Goal: Task Accomplishment & Management: Use online tool/utility

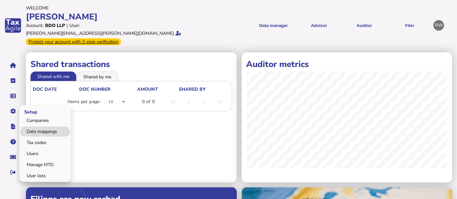
click at [35, 126] on link "Data mappings" at bounding box center [45, 131] width 50 height 10
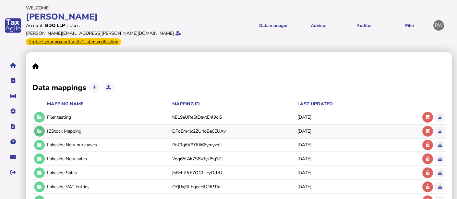
click at [41, 129] on icon at bounding box center [39, 131] width 5 height 4
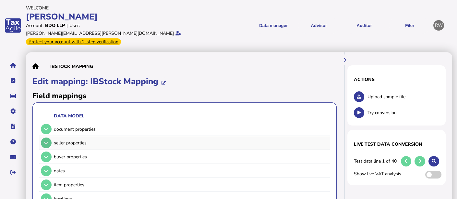
click at [48, 137] on button at bounding box center [46, 142] width 11 height 11
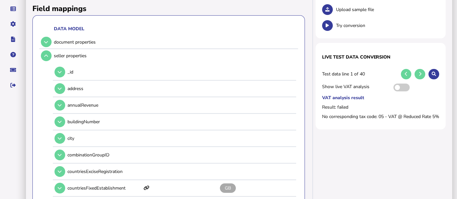
scroll to position [90, 0]
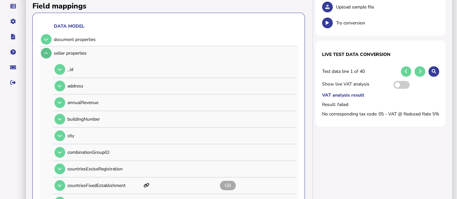
click at [45, 51] on icon at bounding box center [46, 53] width 4 height 4
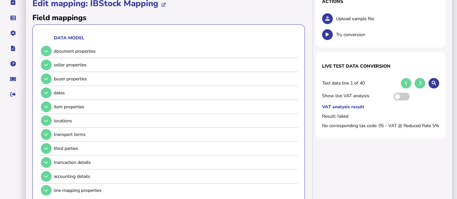
scroll to position [73, 0]
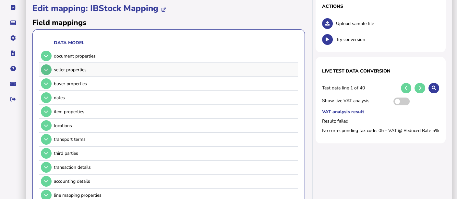
click at [49, 64] on button at bounding box center [46, 69] width 11 height 11
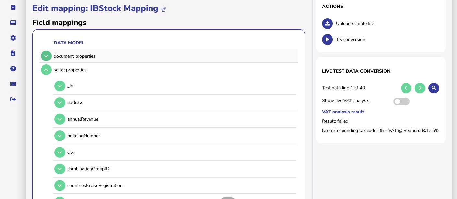
click at [47, 54] on icon at bounding box center [46, 56] width 4 height 4
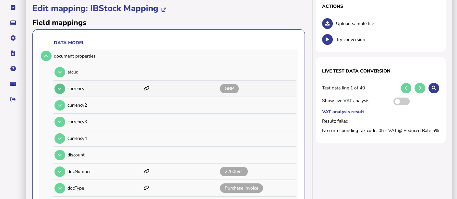
click at [61, 86] on icon at bounding box center [60, 88] width 4 height 4
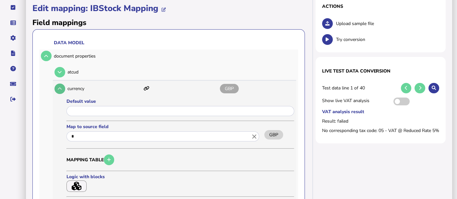
click at [55, 83] on button at bounding box center [60, 88] width 11 height 11
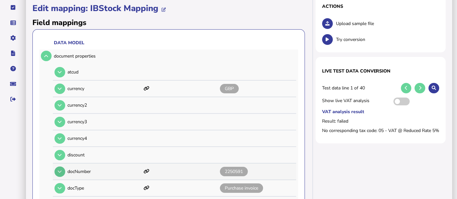
click at [57, 166] on button at bounding box center [60, 171] width 11 height 11
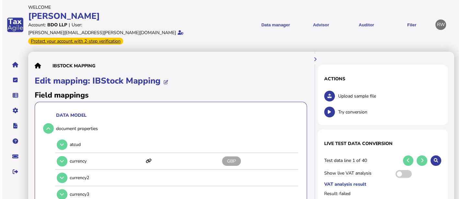
scroll to position [0, 0]
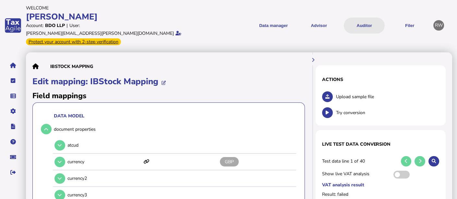
click at [371, 23] on button "Auditor" at bounding box center [364, 26] width 41 height 16
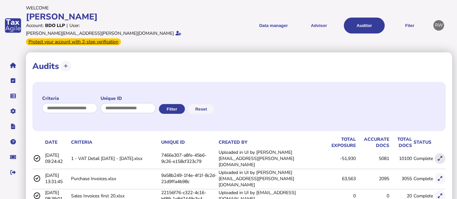
click at [439, 156] on icon at bounding box center [440, 158] width 4 height 4
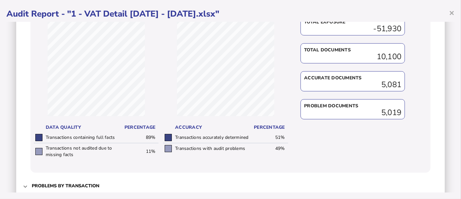
scroll to position [364, 0]
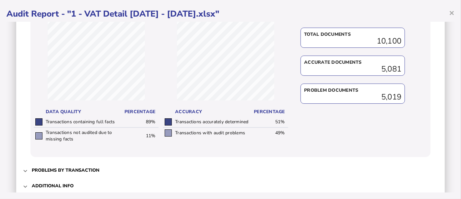
click at [391, 130] on div "Total exposure -51,930 Total documents 10,100 Accurate documents 5,081 Problem …" at bounding box center [355, 73] width 125 height 154
click at [89, 173] on span "Problems by transaction" at bounding box center [231, 169] width 399 height 15
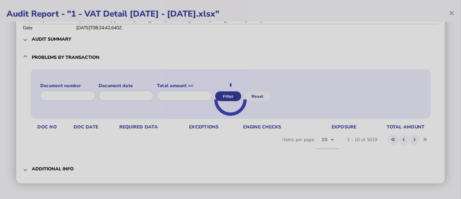
scroll to position [36, 0]
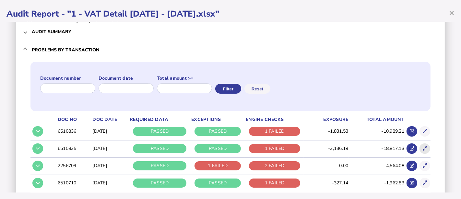
click at [423, 149] on icon at bounding box center [425, 148] width 4 height 4
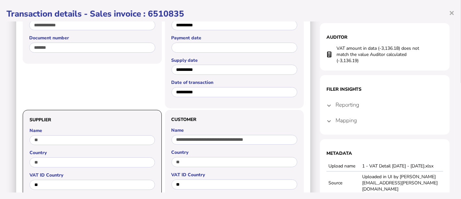
scroll to position [0, 0]
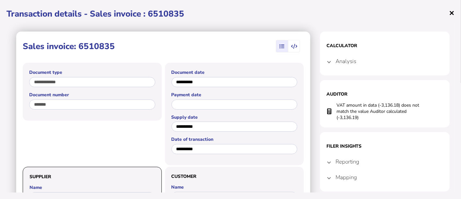
click at [449, 12] on span "×" at bounding box center [452, 12] width 6 height 12
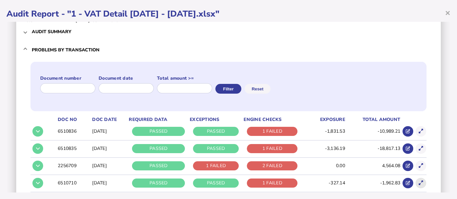
click at [419, 182] on icon at bounding box center [421, 182] width 4 height 4
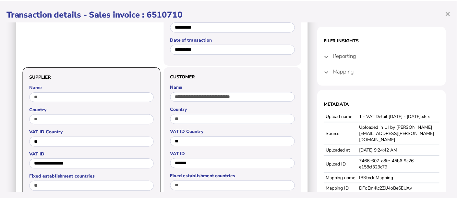
scroll to position [100, 0]
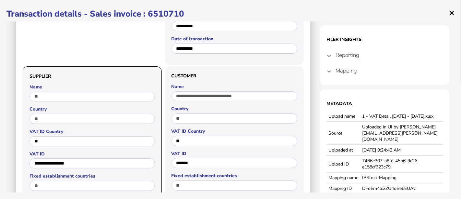
click at [451, 14] on span "×" at bounding box center [452, 12] width 6 height 12
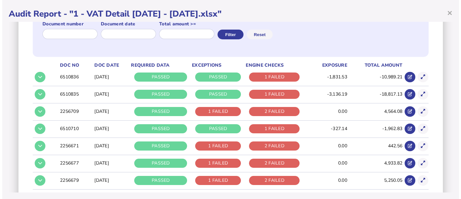
scroll to position [99, 0]
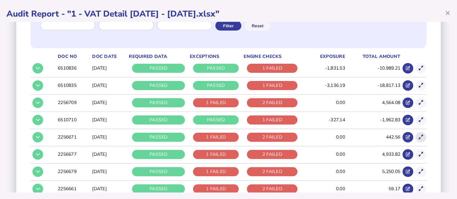
click at [419, 136] on icon at bounding box center [421, 137] width 4 height 4
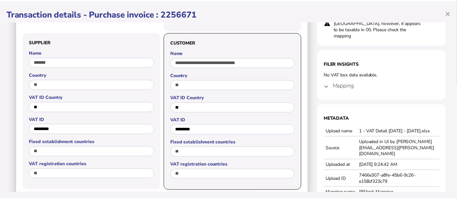
scroll to position [138, 0]
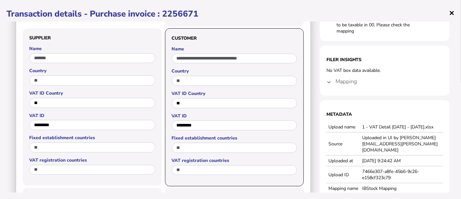
click at [450, 13] on span "×" at bounding box center [452, 12] width 6 height 12
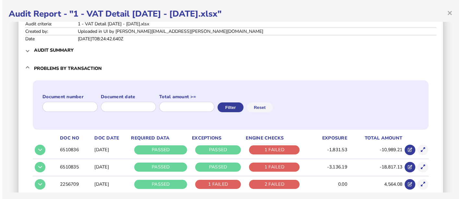
scroll to position [0, 0]
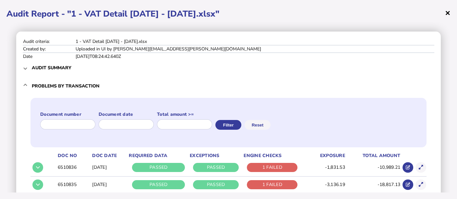
click at [449, 10] on span "×" at bounding box center [448, 12] width 6 height 12
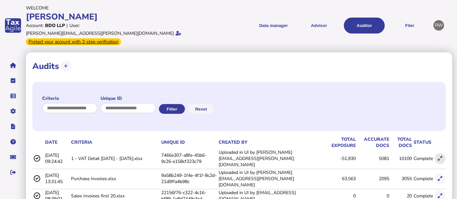
click at [436, 153] on button at bounding box center [440, 158] width 11 height 11
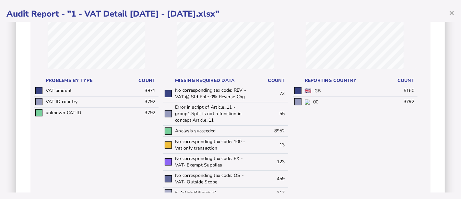
scroll to position [125, 0]
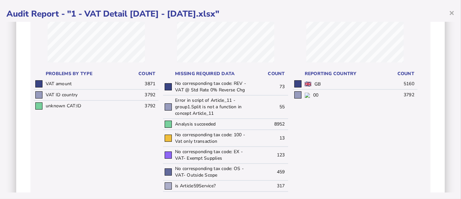
drag, startPoint x: 151, startPoint y: 87, endPoint x: 155, endPoint y: 92, distance: 7.0
click at [155, 92] on tbody "VAT amount 3871 VAT ID country 3792 unknown CAT:ID 3792" at bounding box center [96, 95] width 125 height 32
click at [155, 92] on td "3792" at bounding box center [139, 94] width 37 height 11
drag, startPoint x: 249, startPoint y: 87, endPoint x: 233, endPoint y: 83, distance: 17.3
click at [233, 83] on tr "No corresponding tax code: REV - VAT @ Std Rate 0% Reverse Chg 73" at bounding box center [225, 87] width 125 height 17
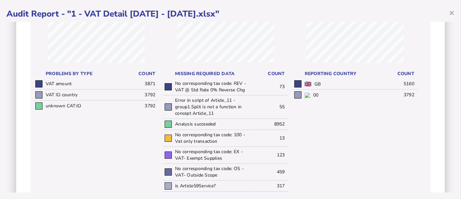
click at [270, 148] on td "123" at bounding box center [269, 154] width 37 height 17
drag, startPoint x: 248, startPoint y: 144, endPoint x: 196, endPoint y: 134, distance: 53.6
click at [196, 134] on tr "No corresponding tax code: 100 - Vat only transaction 13" at bounding box center [225, 137] width 125 height 17
drag, startPoint x: 228, startPoint y: 161, endPoint x: 185, endPoint y: 152, distance: 43.6
click at [185, 152] on td "No corresponding tax code: EX - VAT- Exempt Supplies" at bounding box center [212, 154] width 77 height 17
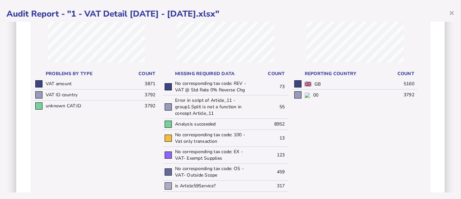
drag, startPoint x: 223, startPoint y: 174, endPoint x: 197, endPoint y: 169, distance: 27.1
click at [197, 169] on td "No corresponding tax code: OS - VAT- Outside Scope" at bounding box center [212, 171] width 77 height 17
click at [225, 173] on td "No corresponding tax code: OS - VAT- Outside Scope" at bounding box center [212, 171] width 77 height 17
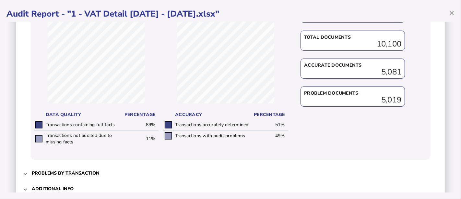
scroll to position [379, 0]
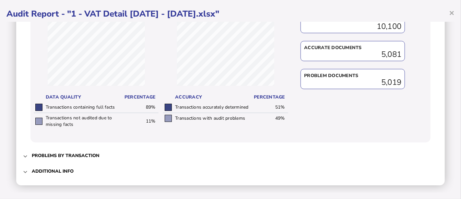
click at [127, 154] on span "Problems by transaction" at bounding box center [231, 155] width 399 height 15
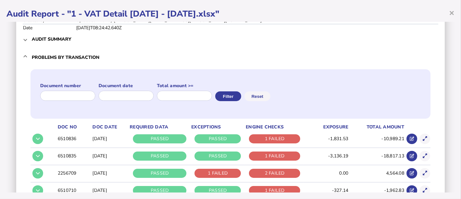
scroll to position [36, 0]
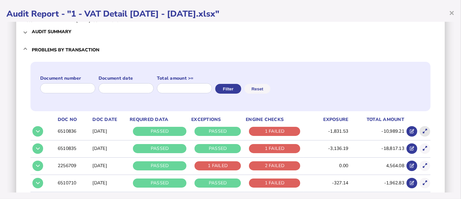
click at [423, 130] on icon at bounding box center [425, 131] width 4 height 4
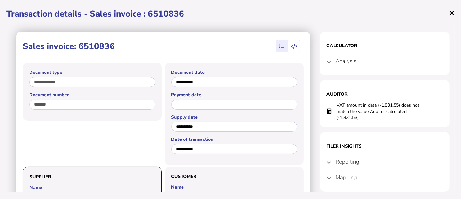
click at [453, 12] on span "×" at bounding box center [452, 12] width 6 height 12
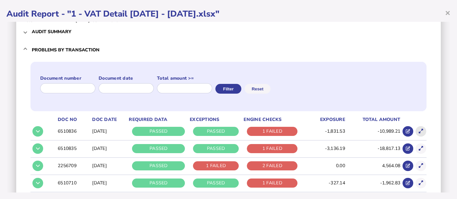
click at [419, 130] on button at bounding box center [421, 131] width 11 height 11
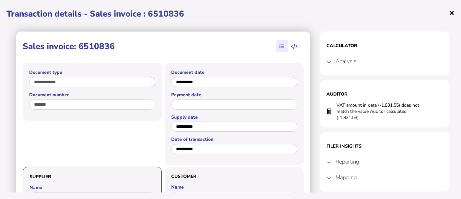
click at [452, 11] on span "×" at bounding box center [452, 12] width 6 height 12
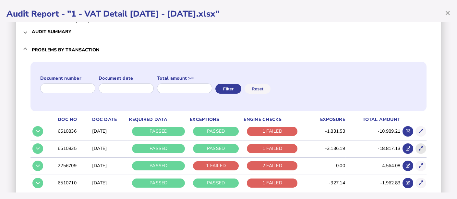
click at [420, 145] on button at bounding box center [421, 148] width 11 height 11
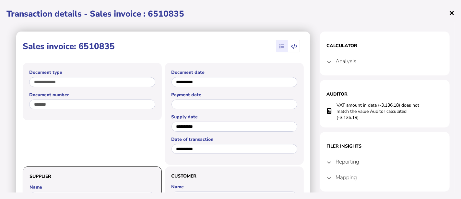
click at [450, 15] on span "×" at bounding box center [452, 12] width 6 height 12
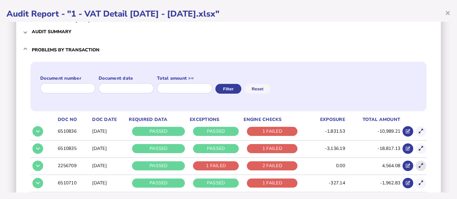
click at [419, 164] on icon at bounding box center [421, 165] width 4 height 4
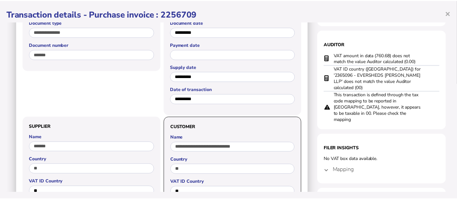
scroll to position [41, 0]
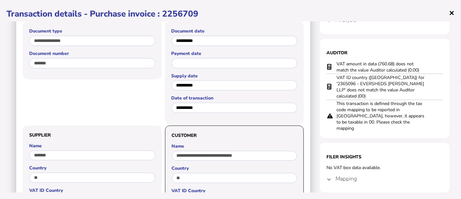
click at [452, 16] on span "×" at bounding box center [452, 12] width 6 height 12
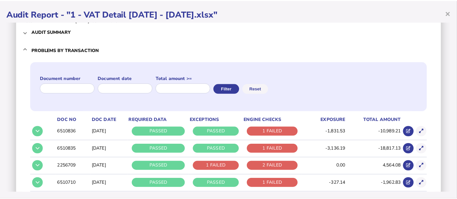
scroll to position [0, 0]
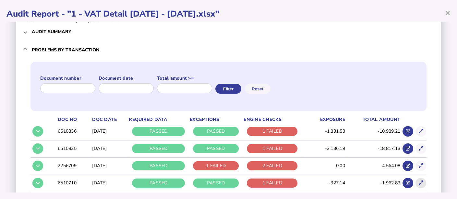
click at [419, 183] on icon at bounding box center [421, 182] width 4 height 4
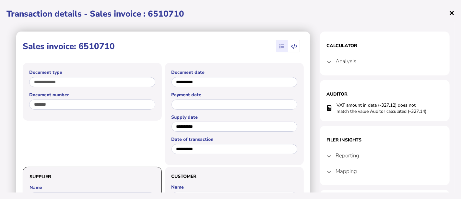
click at [450, 11] on span "×" at bounding box center [452, 12] width 6 height 12
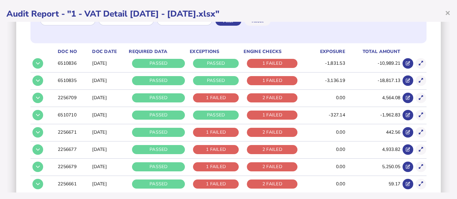
scroll to position [111, 0]
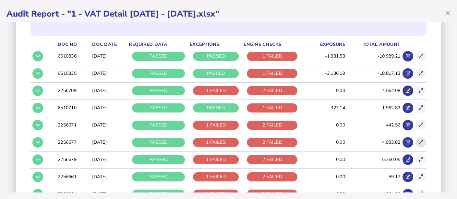
click at [420, 141] on button at bounding box center [421, 142] width 11 height 11
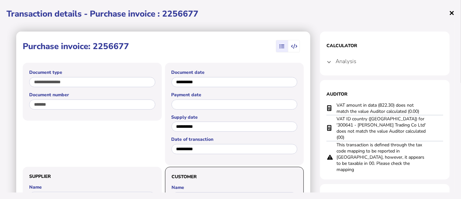
click at [452, 11] on span "×" at bounding box center [452, 12] width 6 height 12
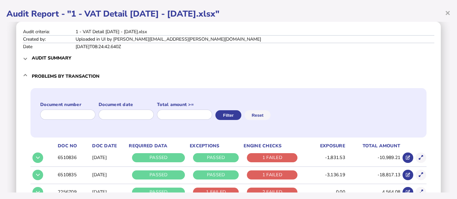
scroll to position [0, 0]
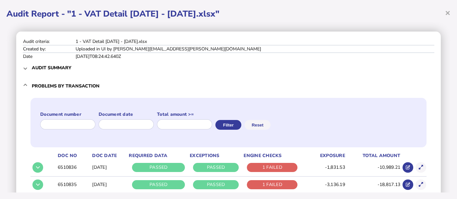
click at [445, 12] on h1 "Audit Report - "1 - VAT Detail [DATE] - [DATE].xlsx"" at bounding box center [228, 13] width 444 height 11
click at [448, 12] on span "×" at bounding box center [448, 12] width 6 height 12
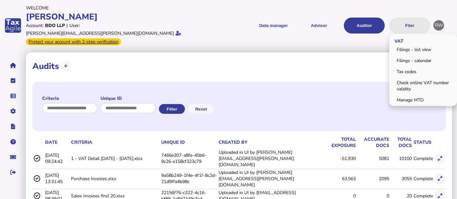
click at [410, 27] on button "Filer" at bounding box center [409, 26] width 41 height 16
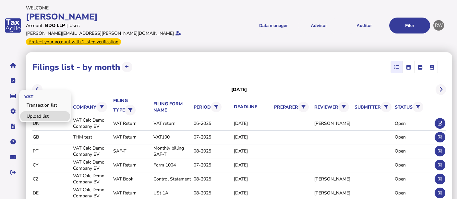
click at [34, 111] on link "Upload list" at bounding box center [45, 116] width 50 height 10
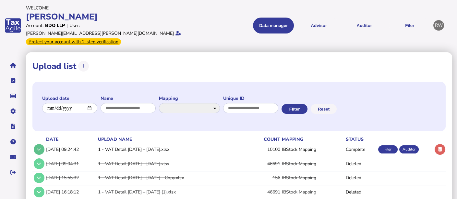
click at [39, 147] on icon at bounding box center [39, 149] width 4 height 4
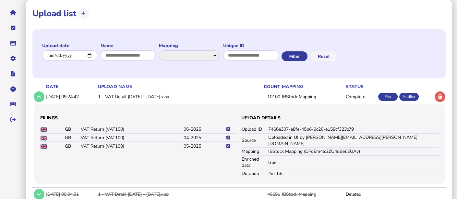
scroll to position [53, 0]
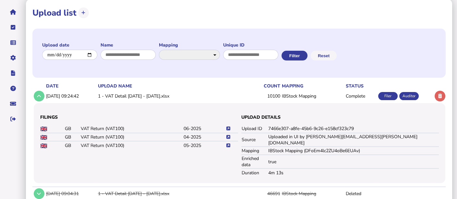
click at [227, 126] on icon at bounding box center [228, 128] width 4 height 4
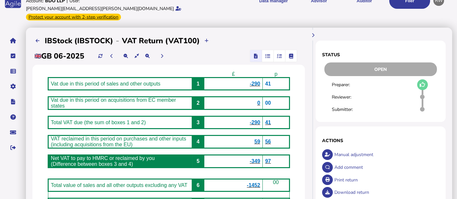
scroll to position [21, 0]
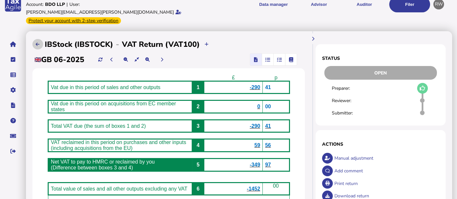
click at [33, 39] on button at bounding box center [37, 44] width 11 height 11
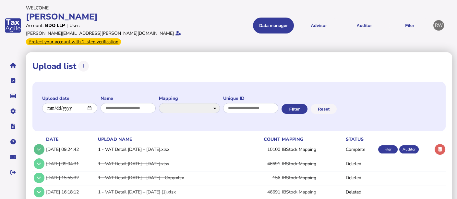
click at [40, 147] on icon at bounding box center [39, 149] width 4 height 4
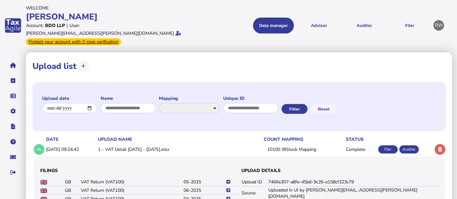
click at [229, 196] on icon at bounding box center [228, 198] width 4 height 4
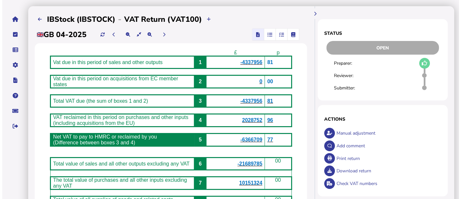
scroll to position [47, 0]
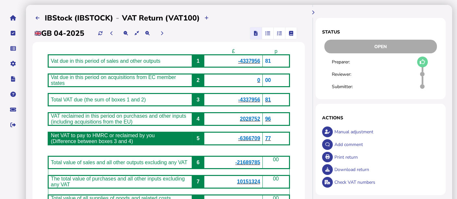
click at [260, 58] on span "-4337956" at bounding box center [249, 61] width 22 height 6
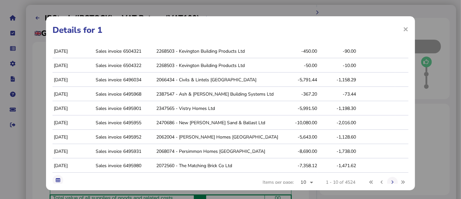
scroll to position [21, 0]
click at [408, 92] on div "× Details for 1 Reporting date Doc type Doc number Counterparty Taxable basis V…" at bounding box center [230, 103] width 369 height 174
drag, startPoint x: 408, startPoint y: 92, endPoint x: 404, endPoint y: 92, distance: 4.5
click at [404, 92] on div "× Details for 1 Reporting date Doc type Doc number Counterparty Taxable basis V…" at bounding box center [230, 103] width 369 height 174
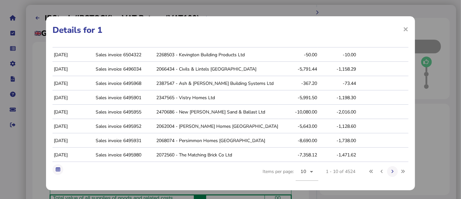
scroll to position [32, 0]
click at [308, 175] on icon at bounding box center [312, 171] width 8 height 8
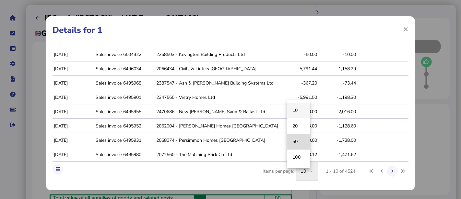
click at [297, 140] on span "50" at bounding box center [296, 142] width 6 height 8
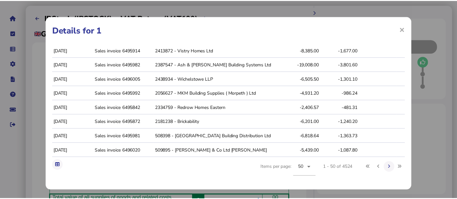
scroll to position [283, 0]
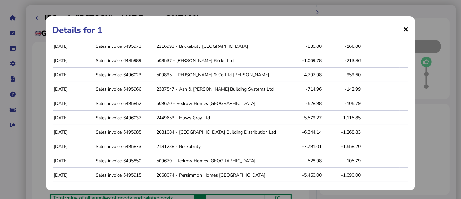
click at [403, 27] on span "×" at bounding box center [406, 29] width 6 height 12
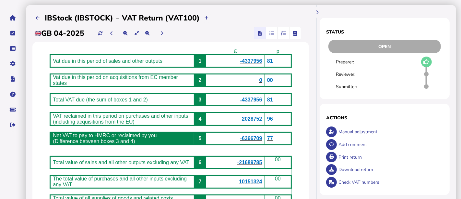
scroll to position [0, 0]
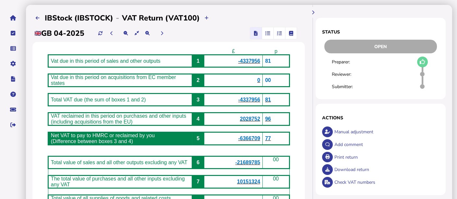
click at [255, 116] on span "2028752" at bounding box center [250, 119] width 20 height 6
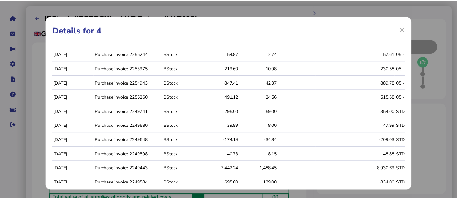
scroll to position [76, 0]
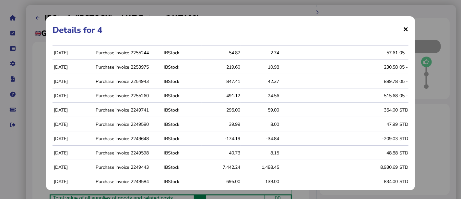
click at [403, 28] on span "×" at bounding box center [406, 29] width 6 height 12
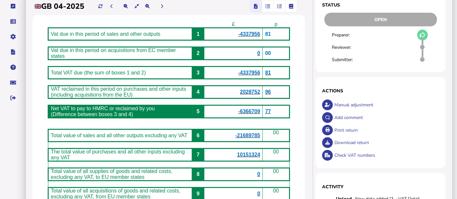
scroll to position [0, 0]
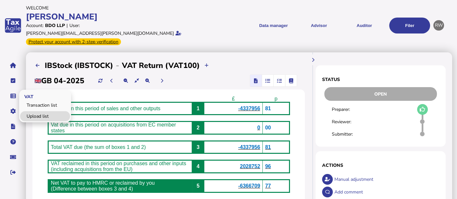
click at [28, 111] on link "Upload list" at bounding box center [45, 116] width 50 height 10
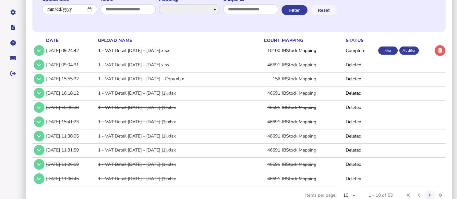
scroll to position [109, 0]
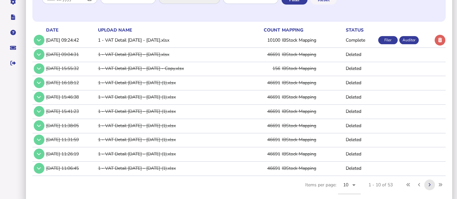
click at [426, 179] on button at bounding box center [429, 184] width 11 height 11
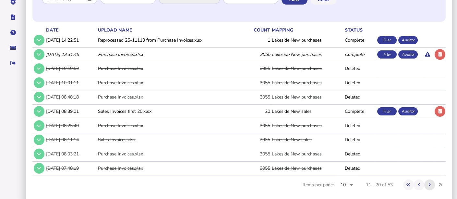
click at [432, 179] on button at bounding box center [429, 184] width 11 height 11
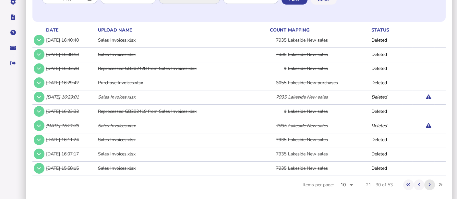
click at [432, 179] on button at bounding box center [429, 184] width 11 height 11
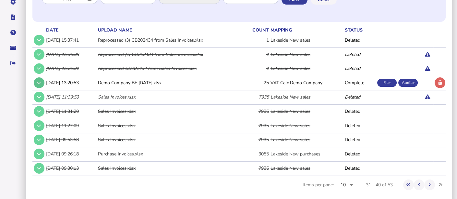
click at [41, 80] on icon at bounding box center [39, 82] width 4 height 4
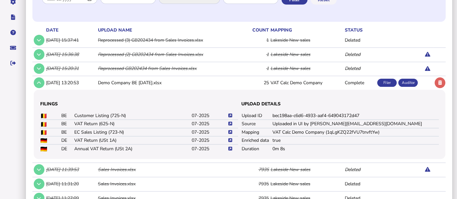
click at [231, 113] on icon at bounding box center [230, 115] width 4 height 4
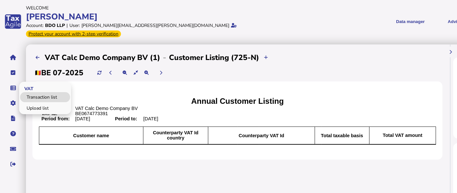
click at [31, 92] on link "Transaction list" at bounding box center [45, 97] width 50 height 10
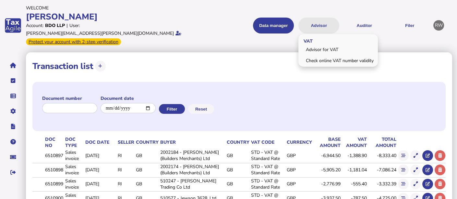
click at [318, 18] on button "Advisor" at bounding box center [318, 26] width 41 height 16
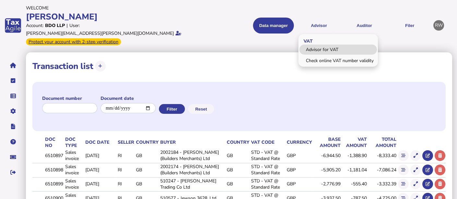
click at [322, 46] on link "Advisor for VAT" at bounding box center [338, 49] width 78 height 10
select select "*****"
select select "****"
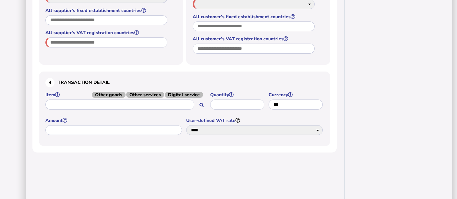
scroll to position [277, 0]
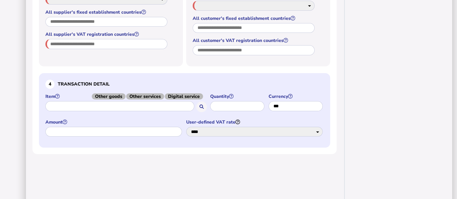
click at [134, 101] on input "text" at bounding box center [119, 106] width 149 height 10
type input "*"
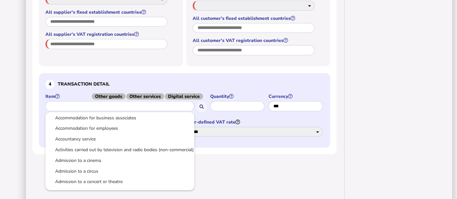
click at [60, 87] on div at bounding box center [228, 99] width 457 height 199
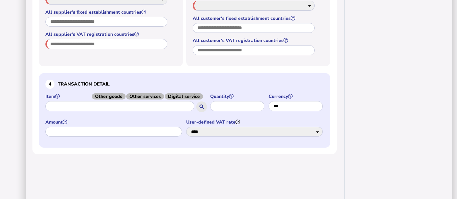
click at [204, 101] on button at bounding box center [201, 106] width 11 height 11
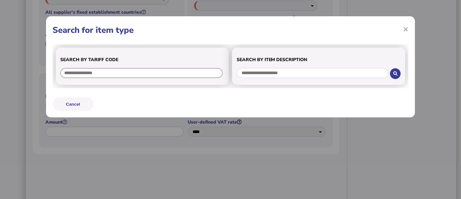
click at [168, 71] on input "text" at bounding box center [141, 73] width 163 height 10
click at [270, 74] on input "text" at bounding box center [313, 73] width 152 height 10
click at [394, 76] on button at bounding box center [395, 73] width 11 height 11
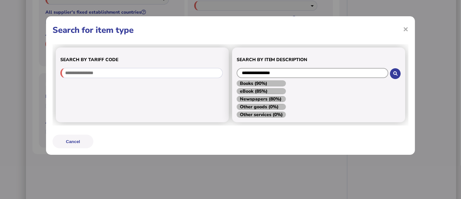
click at [347, 73] on input "**********" at bounding box center [313, 73] width 152 height 10
click at [395, 73] on icon at bounding box center [396, 73] width 4 height 4
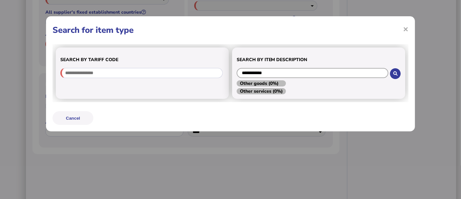
click at [371, 74] on input "**********" at bounding box center [313, 73] width 152 height 10
type input "**********"
click at [400, 70] on button at bounding box center [395, 73] width 11 height 11
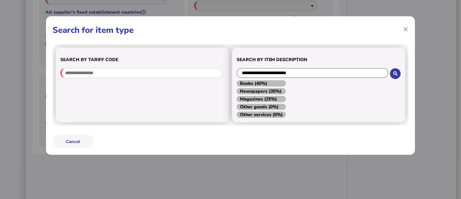
click at [307, 71] on input "**********" at bounding box center [313, 73] width 152 height 10
click at [279, 81] on span "Books (40%)" at bounding box center [261, 83] width 49 height 6
type input "*****"
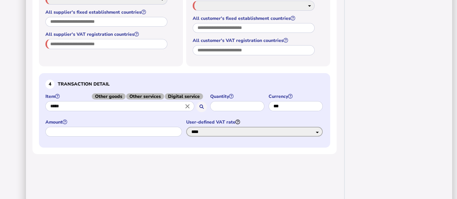
click at [212, 128] on select "**** * * * * * * * * *" at bounding box center [254, 132] width 137 height 10
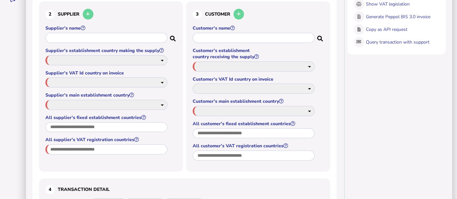
scroll to position [154, 0]
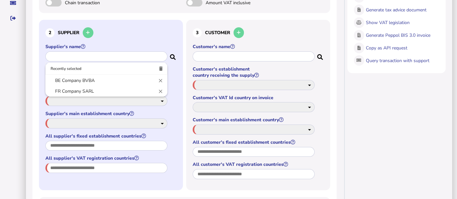
click at [133, 51] on input "text" at bounding box center [106, 56] width 122 height 10
click at [126, 76] on link "BE Company BVBA" at bounding box center [107, 80] width 112 height 8
type input "**********"
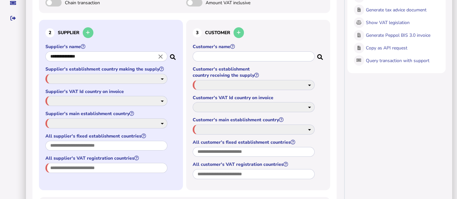
select select "**"
type input "**"
select select "**"
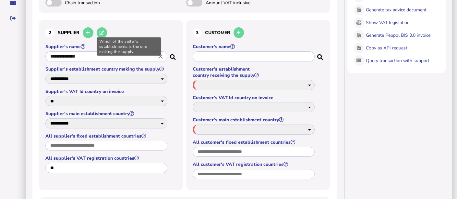
click at [218, 46] on div "Which of the seller's establishments is the one making the supply." at bounding box center [161, 46] width 129 height 18
click at [218, 49] on div "Which of the seller's establishments is the one making the supply." at bounding box center [161, 46] width 129 height 18
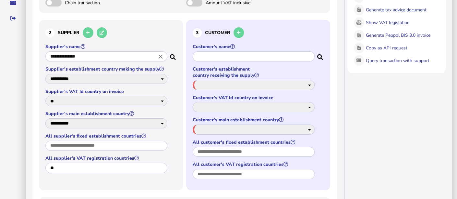
click at [250, 51] on input "text" at bounding box center [254, 56] width 122 height 10
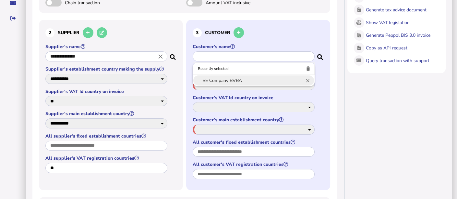
click at [233, 76] on link "BE Company BVBA" at bounding box center [254, 80] width 112 height 8
type input "**********"
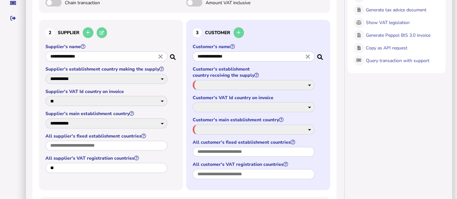
select select "**"
type input "**"
select select "**"
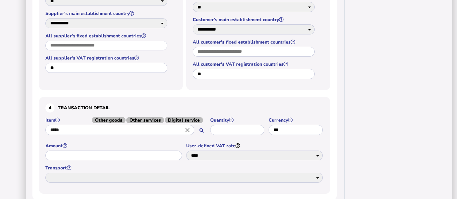
scroll to position [265, 0]
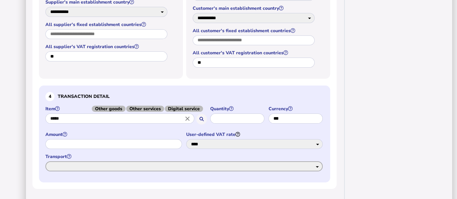
click at [314, 162] on select "**********" at bounding box center [183, 166] width 277 height 10
select select "**********"
click at [45, 161] on select "**********" at bounding box center [183, 166] width 277 height 10
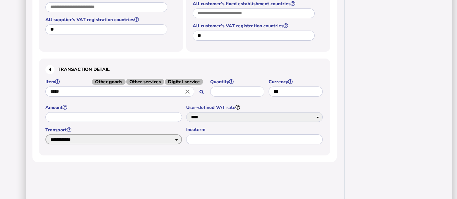
scroll to position [298, 0]
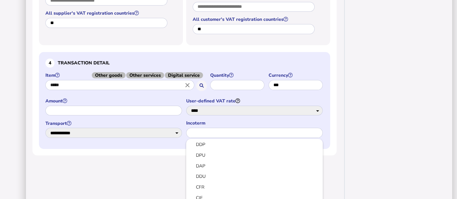
click at [235, 128] on input "text" at bounding box center [254, 133] width 137 height 10
click at [224, 162] on link "DAP" at bounding box center [254, 166] width 126 height 8
type input "***"
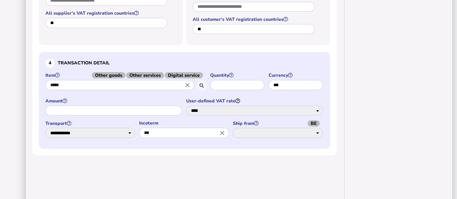
click at [318, 120] on span "BE" at bounding box center [314, 123] width 12 height 6
select select "**"
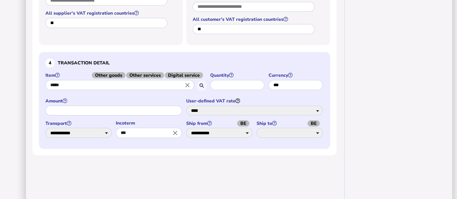
click at [313, 120] on span "BE" at bounding box center [314, 123] width 12 height 6
select select "**"
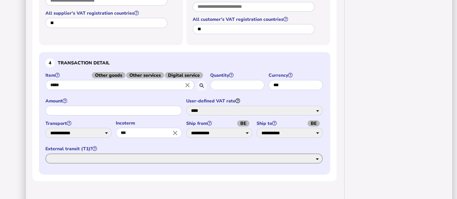
click at [302, 153] on select "*** **" at bounding box center [183, 158] width 277 height 10
select select "*****"
click at [45, 153] on select "*** **" at bounding box center [183, 158] width 277 height 10
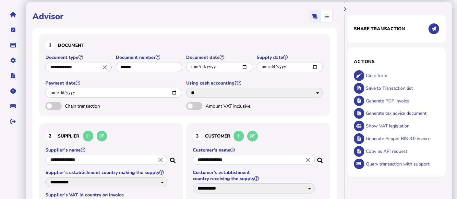
scroll to position [0, 0]
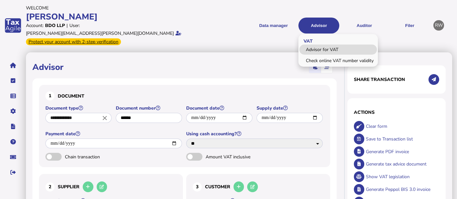
click at [335, 49] on link "Advisor for VAT" at bounding box center [338, 49] width 78 height 10
click at [333, 47] on link "Advisor for VAT" at bounding box center [338, 49] width 78 height 10
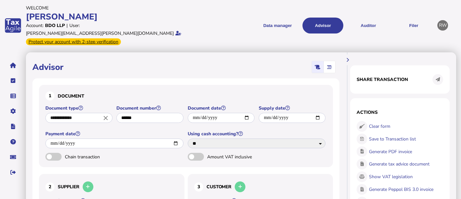
select select "*****"
select select "****"
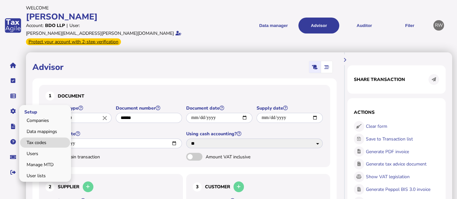
click at [37, 137] on link "Tax codes" at bounding box center [45, 142] width 50 height 10
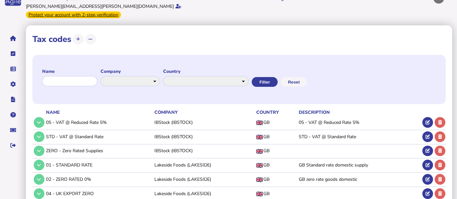
scroll to position [29, 0]
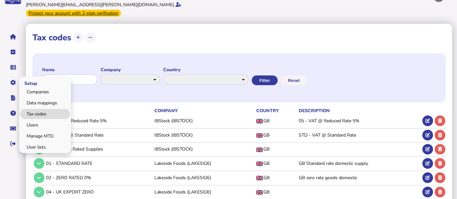
click at [43, 109] on link "Tax codes" at bounding box center [45, 114] width 50 height 10
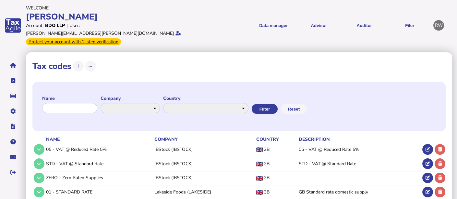
drag, startPoint x: 455, startPoint y: 27, endPoint x: 458, endPoint y: 39, distance: 11.8
click at [457, 39] on html "**********" at bounding box center [228, 158] width 457 height 316
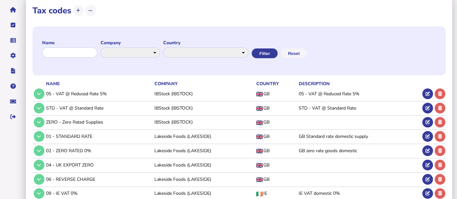
scroll to position [50, 0]
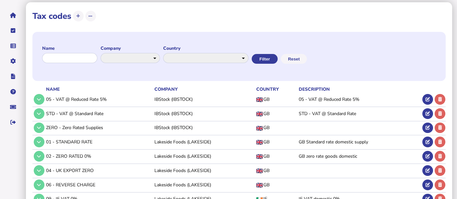
click at [39, 38] on div "**********" at bounding box center [238, 56] width 413 height 49
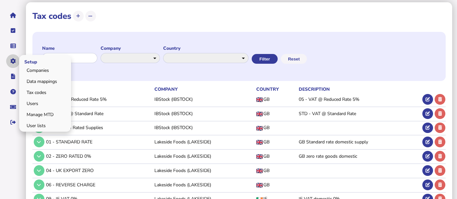
click at [10, 61] on icon "navigate application pages" at bounding box center [13, 61] width 6 height 0
click at [35, 76] on link "Data mappings" at bounding box center [45, 81] width 50 height 10
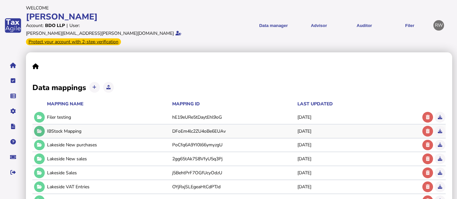
click at [40, 126] on button at bounding box center [39, 131] width 11 height 11
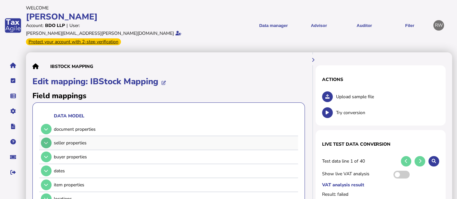
click at [43, 137] on button at bounding box center [46, 142] width 11 height 11
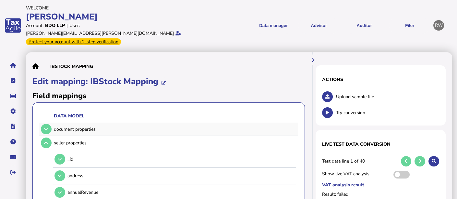
click at [41, 122] on td at bounding box center [45, 128] width 13 height 13
click at [44, 127] on icon at bounding box center [46, 129] width 4 height 4
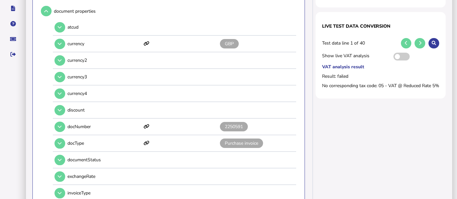
scroll to position [122, 0]
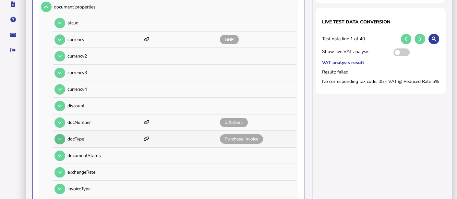
click at [63, 134] on button at bounding box center [60, 139] width 11 height 11
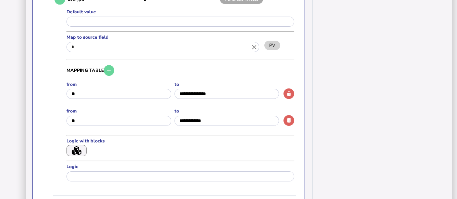
scroll to position [277, 0]
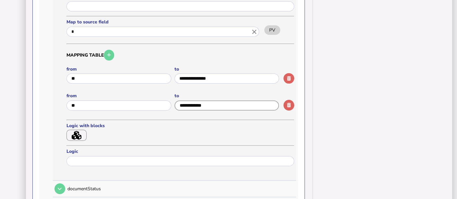
click at [219, 100] on input "input" at bounding box center [227, 105] width 105 height 10
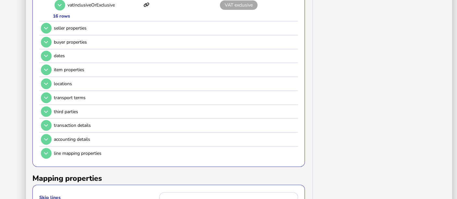
scroll to position [580, 0]
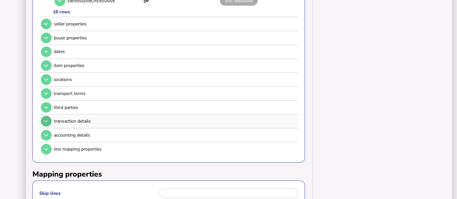
click at [46, 119] on icon at bounding box center [46, 121] width 4 height 4
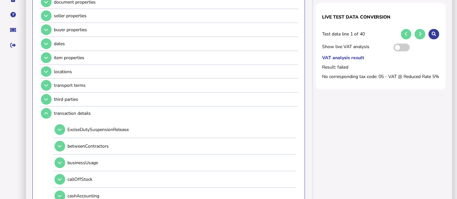
scroll to position [124, 0]
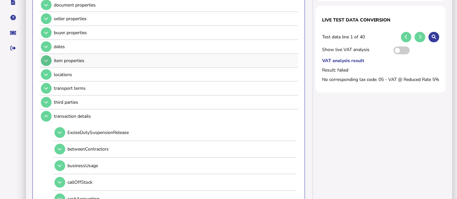
click at [43, 55] on button at bounding box center [46, 60] width 11 height 11
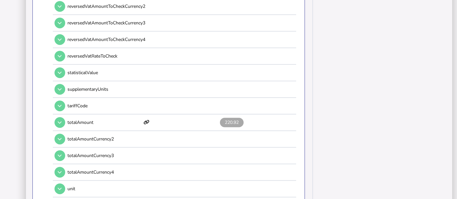
scroll to position [579, 0]
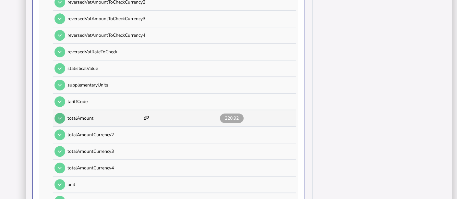
click at [60, 116] on icon at bounding box center [60, 118] width 4 height 4
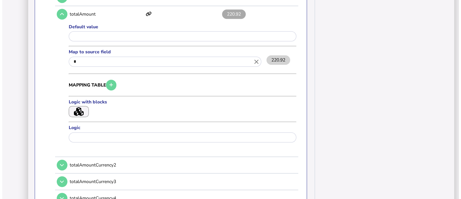
scroll to position [693, 0]
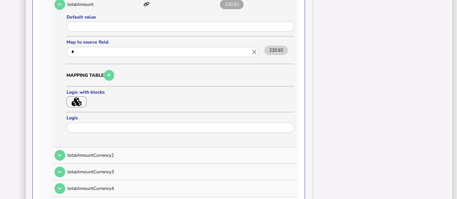
click at [68, 96] on button "button" at bounding box center [77, 101] width 20 height 11
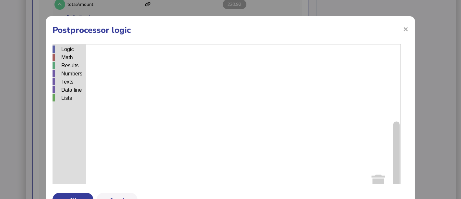
click at [141, 93] on rect "Blockly Workspace" at bounding box center [227, 125] width 348 height 162
click at [64, 45] on div "Logic" at bounding box center [69, 48] width 33 height 7
click at [103, 60] on div "Logic Math Results Numbers Texts Data line Lists if do = ▾ 2 ▾ x and ▾ true ▾ n…" at bounding box center [231, 125] width 356 height 162
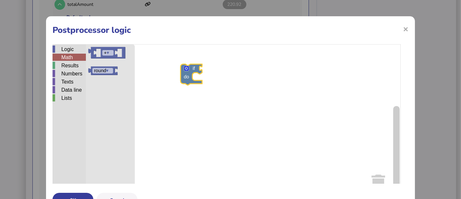
click at [68, 55] on div "Math" at bounding box center [69, 57] width 33 height 7
click at [69, 62] on div "Results" at bounding box center [69, 65] width 33 height 7
click at [70, 55] on div "Math" at bounding box center [69, 57] width 33 height 7
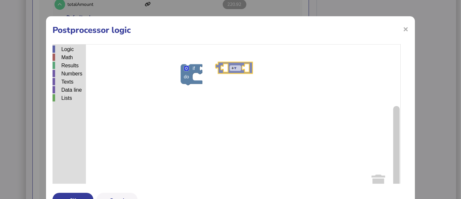
click at [227, 66] on div "Logic Math Results Numbers Texts Data line Lists if do ▾ + ▾ round ▾ + ▾" at bounding box center [231, 125] width 356 height 162
click at [77, 68] on div "Results" at bounding box center [69, 65] width 33 height 7
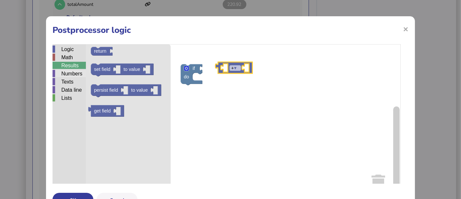
click at [77, 71] on div "Numbers" at bounding box center [69, 73] width 33 height 7
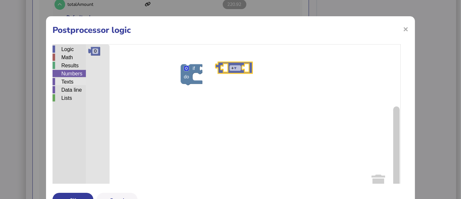
click at [77, 78] on div "Texts" at bounding box center [69, 81] width 33 height 7
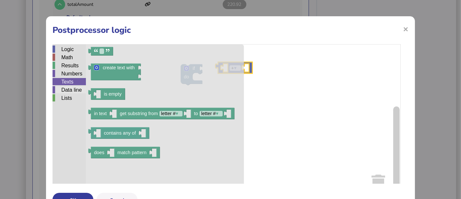
click at [76, 89] on div "Data line" at bounding box center [69, 89] width 33 height 7
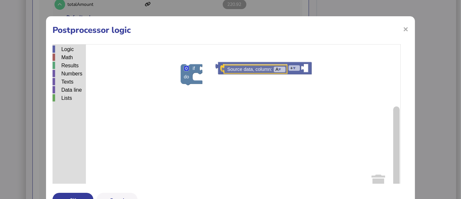
click at [263, 67] on div "Logic Math Results Numbers Texts Data line Lists if do + ▾ Source data, column:…" at bounding box center [231, 125] width 356 height 162
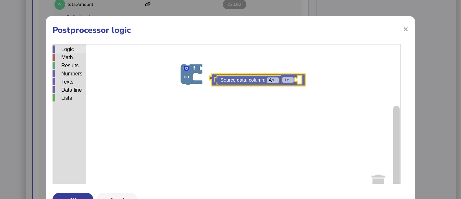
click at [74, 47] on div "Logic" at bounding box center [69, 48] width 33 height 7
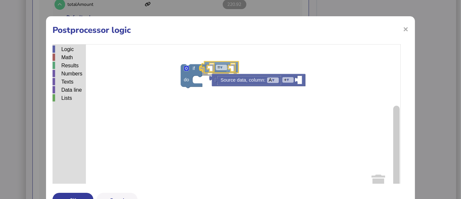
click at [218, 68] on div "Logic Math Results Numbers Texts Data line Lists if do = ▾ + ▾ Source data, col…" at bounding box center [231, 125] width 356 height 162
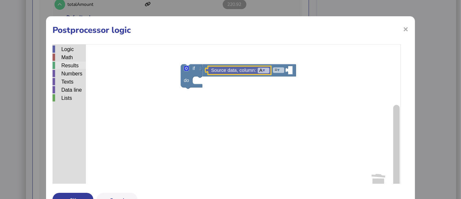
click at [71, 67] on div "Results" at bounding box center [69, 65] width 33 height 7
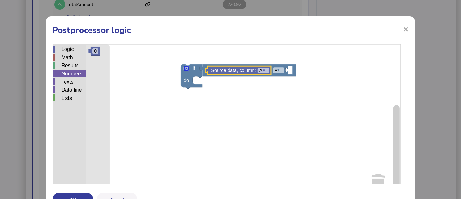
click at [72, 77] on div "Numbers" at bounding box center [69, 73] width 33 height 7
click at [72, 81] on div "Texts" at bounding box center [69, 81] width 33 height 7
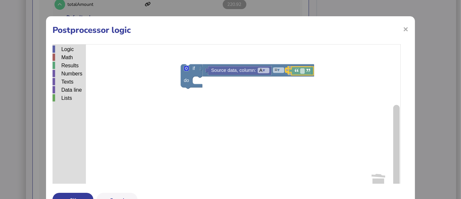
click at [310, 72] on div "Logic Math Results Numbers Texts Data line Lists if do = ▾ Source data, column:…" at bounding box center [231, 125] width 356 height 162
click at [299, 72] on text "Blockly Workspace" at bounding box center [299, 70] width 1 height 5
type input "**********"
drag, startPoint x: 298, startPoint y: 72, endPoint x: 266, endPoint y: 72, distance: 32.1
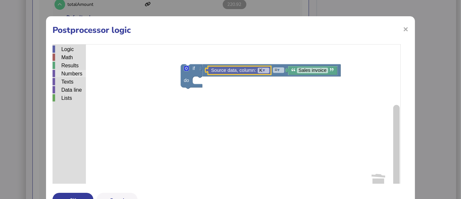
click at [75, 75] on div "Numbers" at bounding box center [69, 73] width 33 height 7
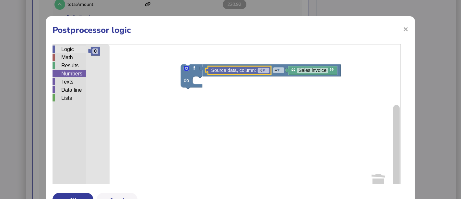
click at [71, 50] on div "Logic" at bounding box center [69, 48] width 33 height 7
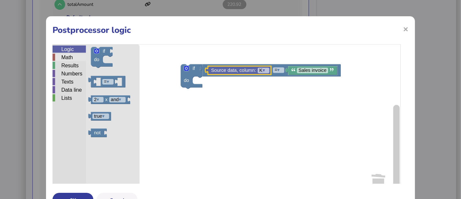
click at [66, 58] on div "Math" at bounding box center [69, 57] width 33 height 7
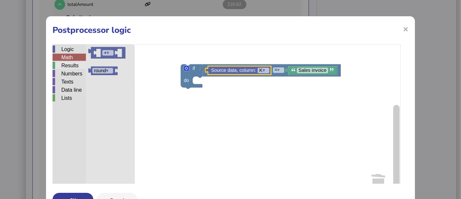
click at [66, 62] on div "Results" at bounding box center [69, 65] width 33 height 7
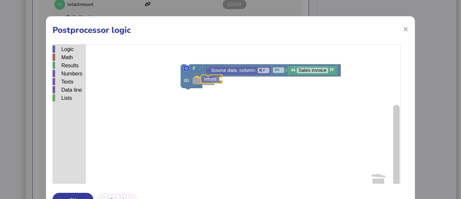
click at [209, 79] on div "Logic Math Results Numbers Texts Data line Lists if do = ▾ Sales invoice Source…" at bounding box center [231, 125] width 356 height 162
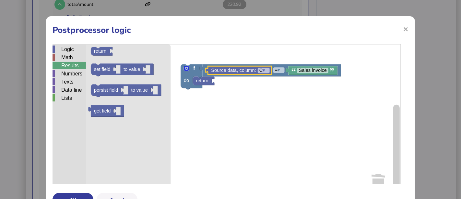
click at [74, 66] on div "Results" at bounding box center [69, 65] width 33 height 7
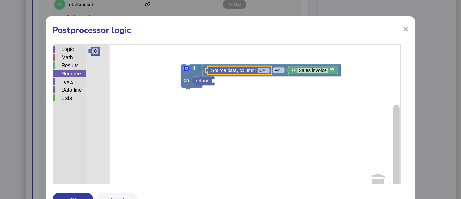
click at [74, 70] on div "Numbers" at bounding box center [69, 73] width 33 height 7
click at [72, 79] on div "Texts" at bounding box center [69, 81] width 33 height 7
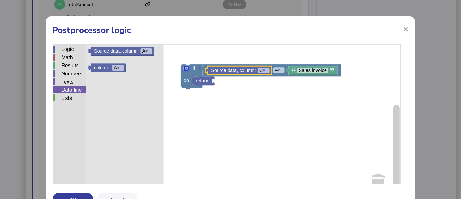
click at [72, 87] on div "Data line" at bounding box center [69, 89] width 33 height 7
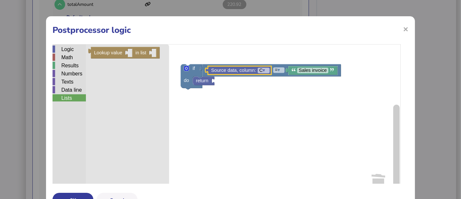
click at [72, 94] on div "Lists" at bounding box center [69, 97] width 33 height 7
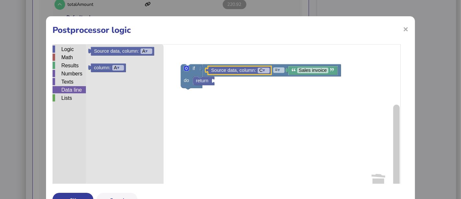
click at [73, 88] on div "Data line" at bounding box center [69, 89] width 33 height 7
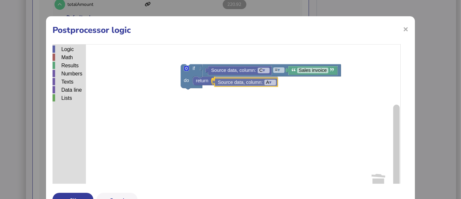
click at [239, 81] on div "Logic Math Results Numbers Texts Data line Lists if do return Source data, colu…" at bounding box center [231, 125] width 356 height 162
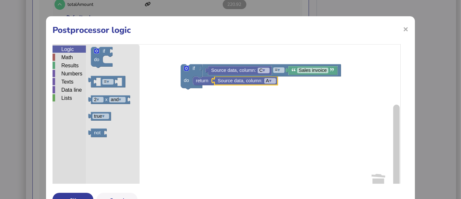
click at [63, 52] on div "Logic" at bounding box center [69, 48] width 33 height 7
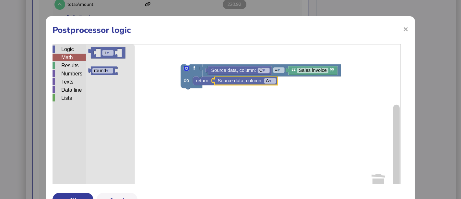
click at [64, 55] on div "Math" at bounding box center [69, 57] width 33 height 7
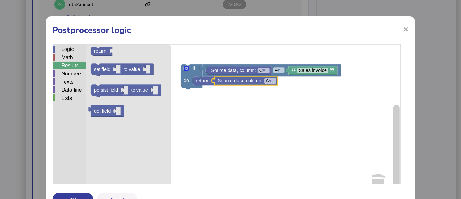
click at [78, 62] on div "Results" at bounding box center [69, 65] width 33 height 7
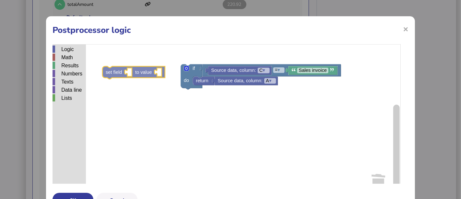
click at [120, 70] on div "Logic Math Results Numbers Texts Data line Lists if do return Source data, colu…" at bounding box center [231, 125] width 356 height 162
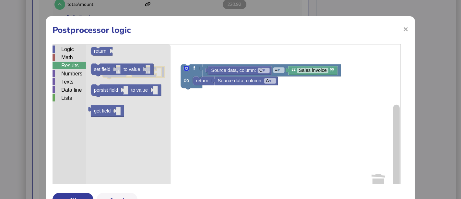
click at [76, 67] on div "Results" at bounding box center [69, 65] width 33 height 7
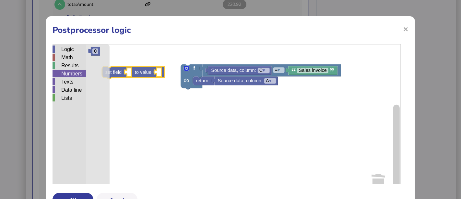
click at [75, 71] on div "Numbers" at bounding box center [69, 73] width 33 height 7
click at [73, 78] on div "Texts" at bounding box center [69, 81] width 33 height 7
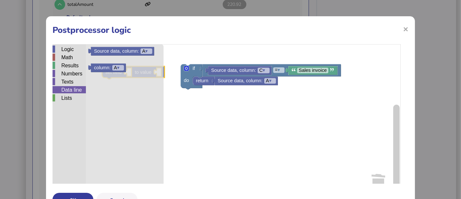
click at [73, 86] on div "Data line" at bounding box center [69, 89] width 33 height 7
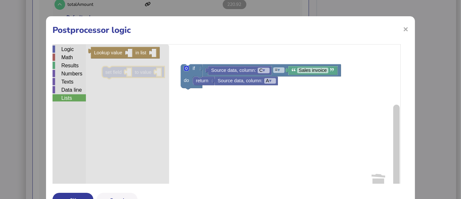
click at [70, 97] on div "Lists" at bounding box center [69, 97] width 33 height 7
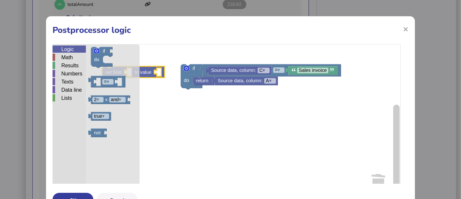
click at [77, 49] on div "Logic" at bounding box center [69, 48] width 33 height 7
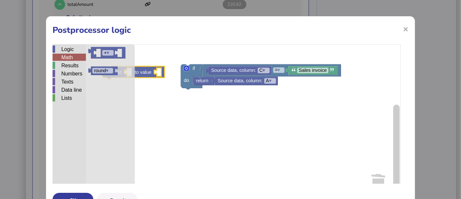
click at [73, 57] on div "Math" at bounding box center [69, 57] width 33 height 7
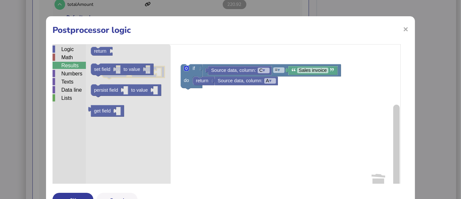
click at [72, 62] on div "Results" at bounding box center [69, 65] width 33 height 7
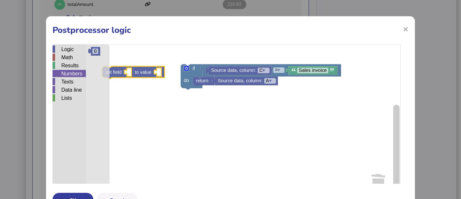
click at [72, 73] on div "Numbers" at bounding box center [69, 73] width 33 height 7
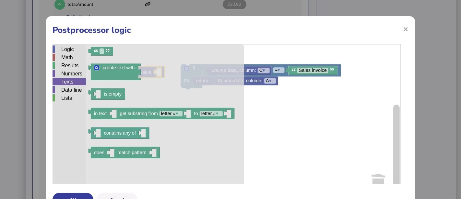
click at [72, 78] on div "Texts" at bounding box center [69, 81] width 33 height 7
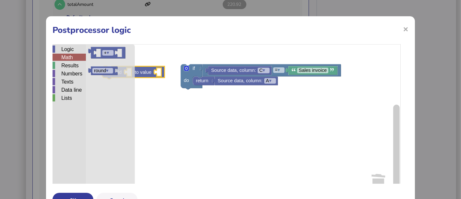
click at [68, 59] on div "Math" at bounding box center [69, 57] width 33 height 7
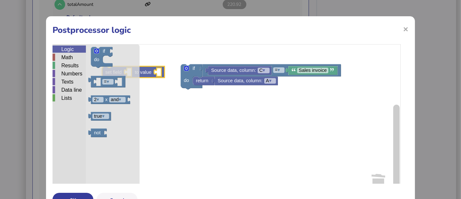
click at [72, 49] on div "Logic" at bounding box center [69, 48] width 33 height 7
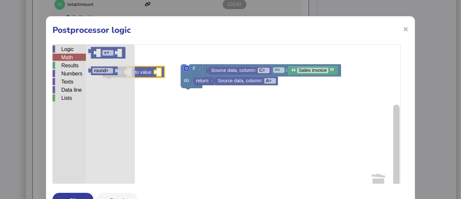
click at [71, 55] on div "Math" at bounding box center [69, 57] width 33 height 7
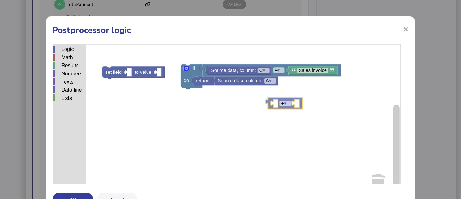
click at [281, 106] on div "Logic Math Results Numbers Texts Data line Lists if do return Source data, colu…" at bounding box center [231, 125] width 356 height 162
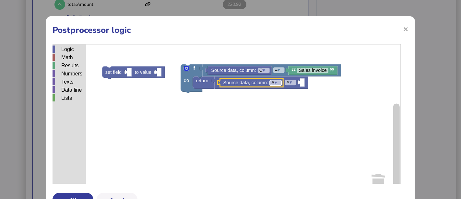
click at [274, 85] on rect "Blockly Workspace" at bounding box center [276, 83] width 12 height 6
click at [69, 61] on div "Math" at bounding box center [69, 58] width 33 height 8
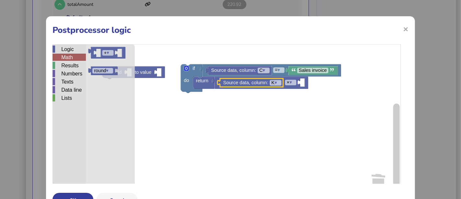
click at [69, 59] on div "Math" at bounding box center [69, 57] width 33 height 7
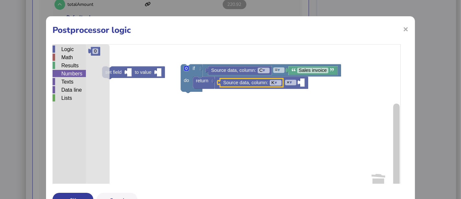
click at [68, 74] on div "Numbers" at bounding box center [69, 73] width 33 height 7
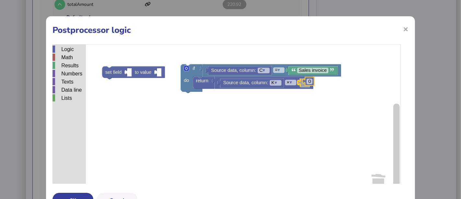
click at [313, 83] on div "Logic Math Results Numbers Texts Data line Lists set field to value if do = ▾ S…" at bounding box center [231, 125] width 356 height 162
click at [307, 84] on rect "Blockly Workspace" at bounding box center [305, 83] width 6 height 6
type input "**"
click at [280, 114] on rect "Blockly Workspace" at bounding box center [227, 125] width 348 height 162
click at [200, 86] on icon "Blockly Workspace" at bounding box center [203, 83] width 21 height 12
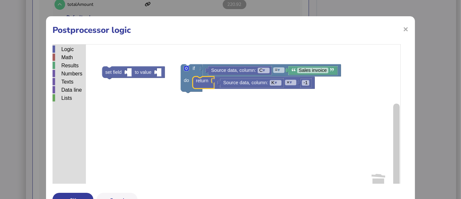
click at [204, 108] on rect "Blockly Workspace" at bounding box center [227, 125] width 348 height 162
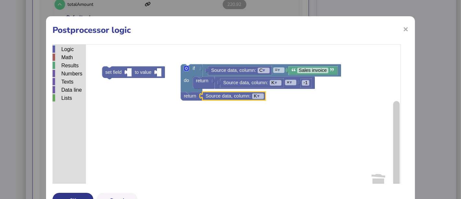
click at [85, 194] on button "OK" at bounding box center [73, 199] width 41 height 14
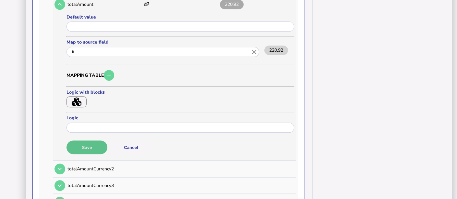
click at [93, 140] on button "Save" at bounding box center [87, 147] width 41 height 14
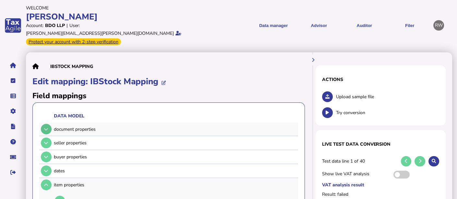
click at [45, 127] on icon at bounding box center [46, 129] width 4 height 4
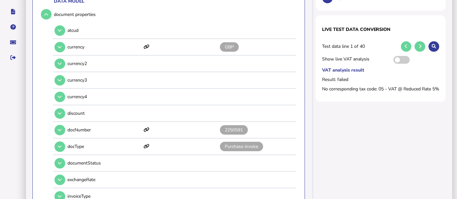
scroll to position [115, 0]
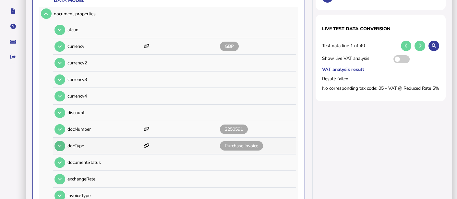
click at [55, 140] on button at bounding box center [60, 145] width 11 height 11
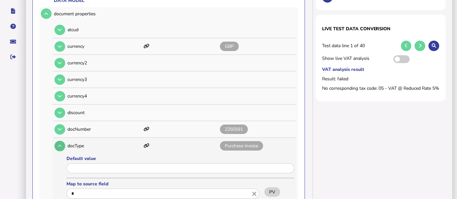
click at [55, 140] on button at bounding box center [60, 145] width 11 height 11
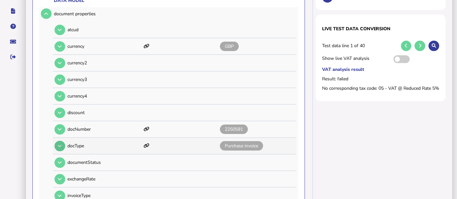
click at [55, 140] on button at bounding box center [60, 145] width 11 height 11
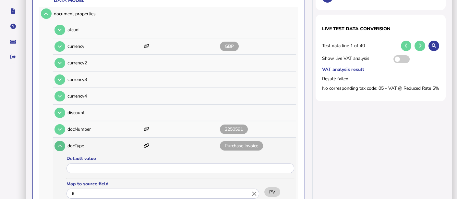
click at [55, 140] on button at bounding box center [60, 145] width 11 height 11
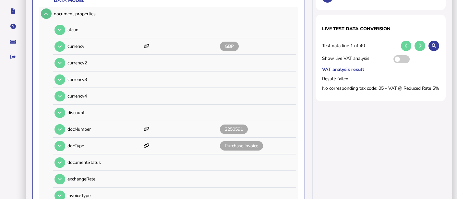
click at [46, 10] on button at bounding box center [46, 13] width 11 height 11
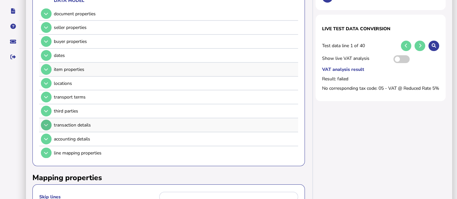
click at [45, 123] on icon at bounding box center [46, 125] width 4 height 4
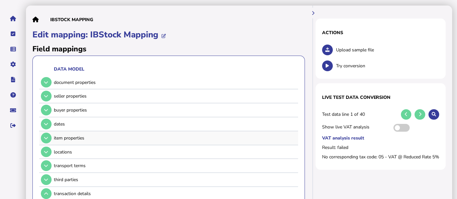
scroll to position [52, 0]
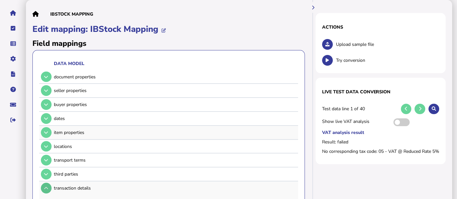
click at [49, 182] on button at bounding box center [46, 187] width 11 height 11
click at [43, 127] on button at bounding box center [46, 132] width 11 height 11
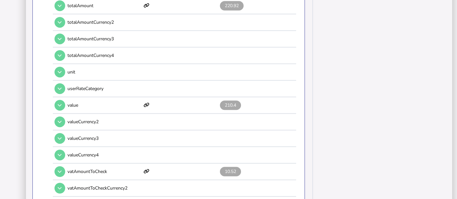
scroll to position [686, 0]
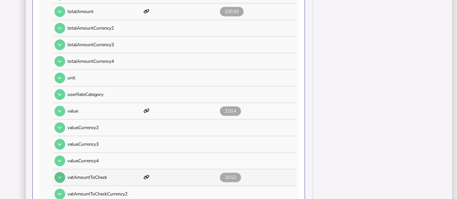
click at [62, 172] on button at bounding box center [60, 177] width 11 height 11
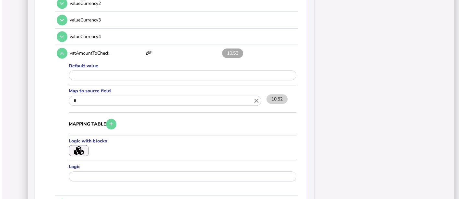
scroll to position [811, 0]
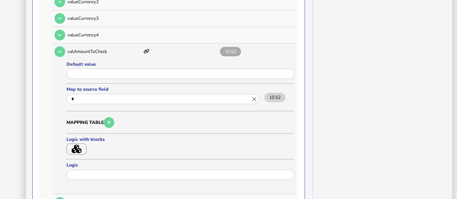
click at [84, 143] on button "button" at bounding box center [77, 148] width 20 height 11
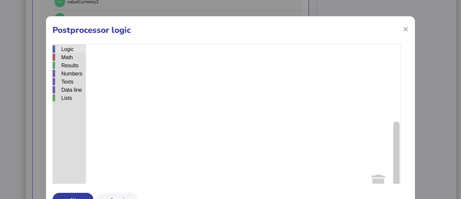
click at [67, 49] on div "Logic" at bounding box center [69, 48] width 33 height 7
click at [208, 102] on div "Logic Math Results Numbers Texts Data line Lists if do = ▾ 2 ▾ x and ▾ true ▾ n…" at bounding box center [231, 125] width 356 height 162
click at [68, 71] on div "Numbers" at bounding box center [69, 73] width 33 height 7
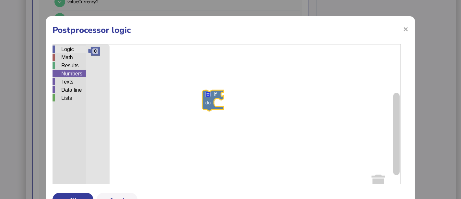
click at [68, 51] on div "Logic" at bounding box center [69, 48] width 33 height 7
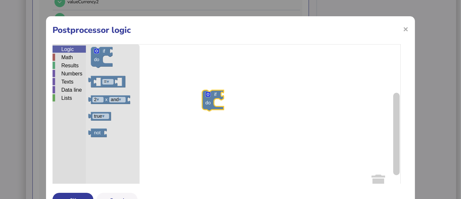
click at [241, 90] on div "Logic Math Results Numbers Texts Data line Lists if do if do = ▾ 2 ▾ x and ▾ tr…" at bounding box center [231, 125] width 356 height 162
click at [113, 75] on icon "Blockly Workspace" at bounding box center [113, 125] width 54 height 162
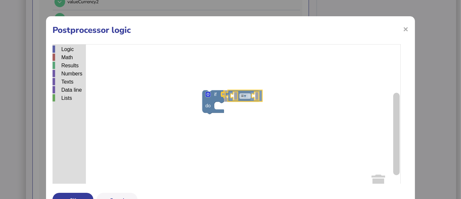
click at [250, 91] on div "Logic Math Results Numbers Texts Data line Lists if do = ▾ if do = ▾ 2 ▾ x and …" at bounding box center [231, 125] width 356 height 162
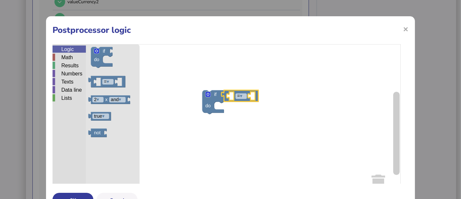
click at [64, 49] on div "Logic" at bounding box center [69, 48] width 33 height 7
click at [68, 62] on div "Results" at bounding box center [69, 65] width 33 height 7
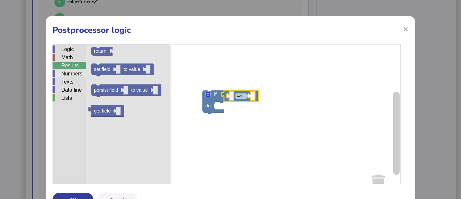
click at [71, 72] on div "Numbers" at bounding box center [69, 73] width 33 height 7
click at [73, 66] on div "Results" at bounding box center [69, 65] width 33 height 7
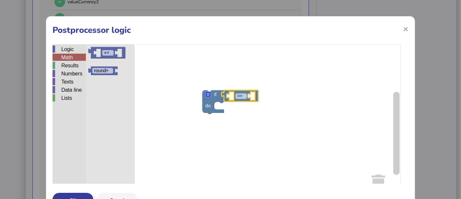
click at [74, 58] on div "Math" at bounding box center [69, 57] width 33 height 7
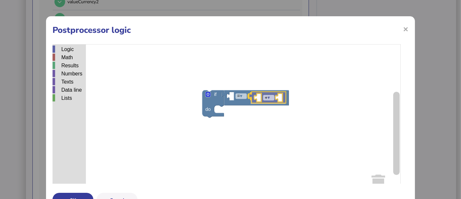
click at [283, 101] on div "Logic Math Results Numbers Texts Data line Lists if do = ▾ + ▾ + ▾ round ▾ + ▾" at bounding box center [231, 125] width 356 height 162
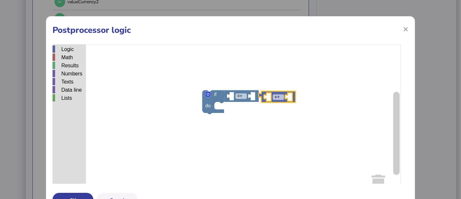
click at [283, 101] on icon "Blockly Workspace" at bounding box center [277, 96] width 37 height 11
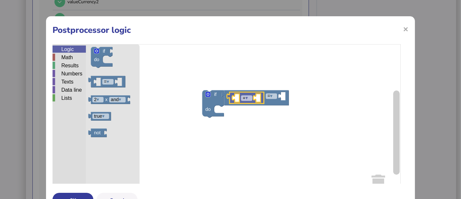
click at [73, 49] on div "Logic" at bounding box center [69, 48] width 33 height 7
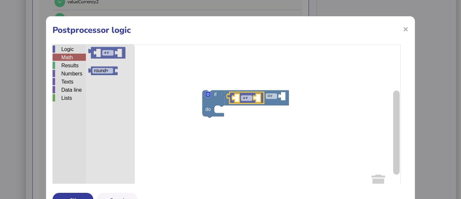
click at [73, 57] on div "Math" at bounding box center [69, 57] width 33 height 7
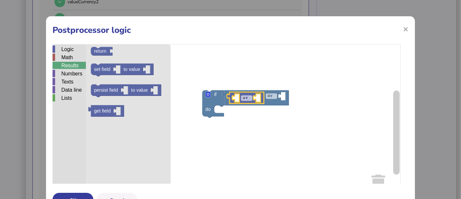
click at [73, 64] on div "Results" at bounding box center [69, 65] width 33 height 7
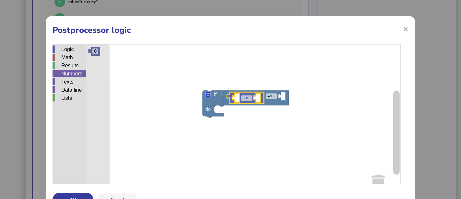
click at [73, 71] on div "Numbers" at bounding box center [69, 73] width 33 height 7
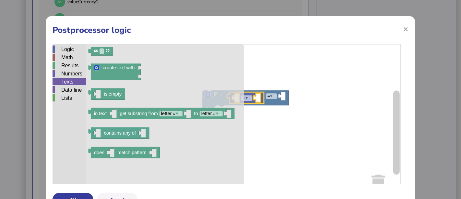
click at [72, 82] on div "Texts" at bounding box center [69, 81] width 33 height 7
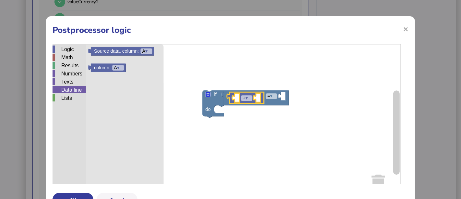
click at [73, 88] on div "Data line" at bounding box center [69, 89] width 33 height 7
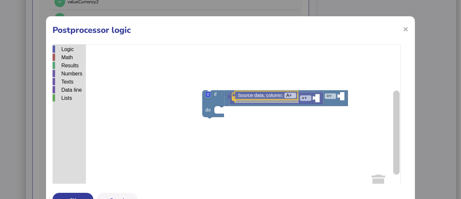
click at [263, 97] on div "Logic Math Results Numbers Texts Data line Lists if do = ▾ + ▾ Source data, col…" at bounding box center [231, 125] width 356 height 162
click at [293, 101] on tspan "▾" at bounding box center [291, 98] width 3 height 5
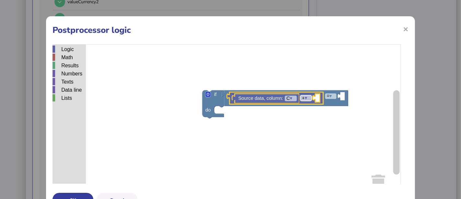
click at [308, 98] on tspan "▾" at bounding box center [306, 97] width 3 height 5
click at [267, 129] on rect "Blockly Workspace" at bounding box center [227, 125] width 348 height 162
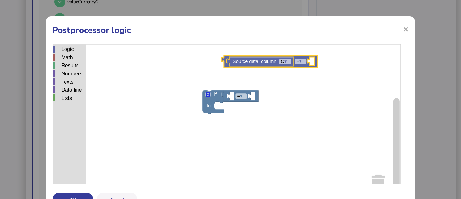
click at [75, 44] on div "Logic Math Results Numbers Texts Data line Lists" at bounding box center [69, 125] width 33 height 162
click at [74, 51] on div "Logic" at bounding box center [69, 48] width 33 height 7
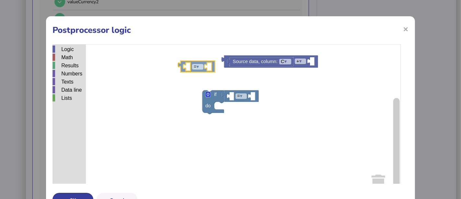
click at [207, 67] on div "Logic Math Results Numbers Texts Data line Lists if do = ▾ + ▾ Source data, col…" at bounding box center [231, 125] width 356 height 162
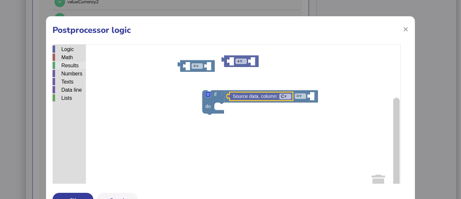
click at [69, 66] on div "Results" at bounding box center [69, 65] width 33 height 7
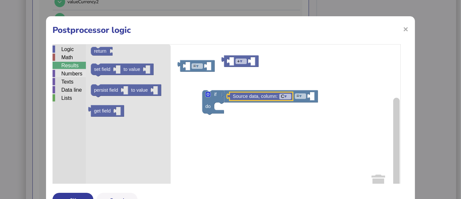
click at [74, 73] on div "Numbers" at bounding box center [69, 73] width 33 height 7
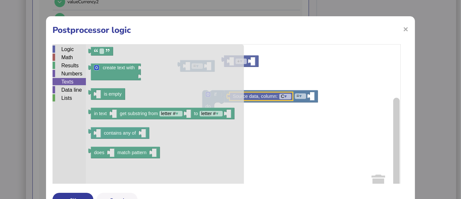
click at [74, 82] on div "Texts" at bounding box center [69, 81] width 33 height 7
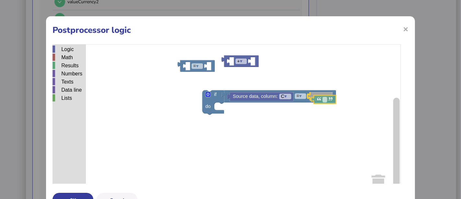
click at [327, 101] on div "Logic Math Results Numbers Texts Data line Lists + ▾ = ▾ if do = ▾ Source data,…" at bounding box center [231, 125] width 356 height 162
click at [323, 98] on icon "Blockly Workspace" at bounding box center [320, 96] width 25 height 8
click at [322, 98] on text "Blockly Workspace" at bounding box center [321, 96] width 1 height 5
type input "**********"
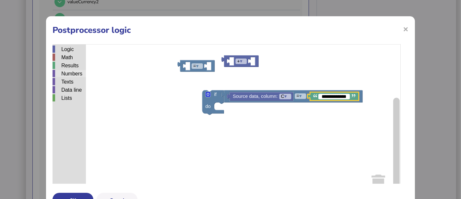
click at [76, 74] on div "Numbers" at bounding box center [69, 73] width 33 height 7
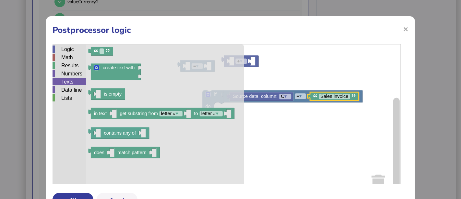
click at [75, 80] on div "Texts" at bounding box center [69, 81] width 33 height 7
click at [75, 88] on div "Data line" at bounding box center [69, 89] width 33 height 7
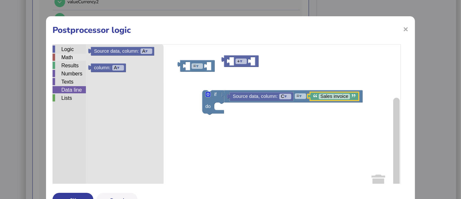
click at [72, 55] on div "Math" at bounding box center [69, 57] width 33 height 7
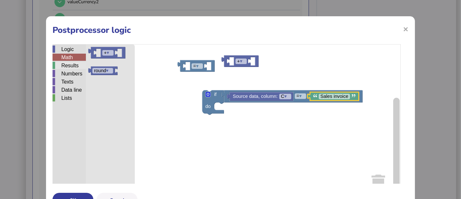
click at [80, 65] on div "Results" at bounding box center [69, 65] width 33 height 7
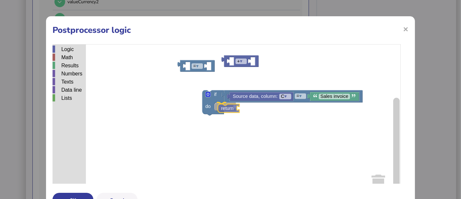
click at [234, 108] on div "Logic Math Results Numbers Texts Data line Lists + ▾ = ▾ if do = ▾ Source data,…" at bounding box center [231, 125] width 356 height 162
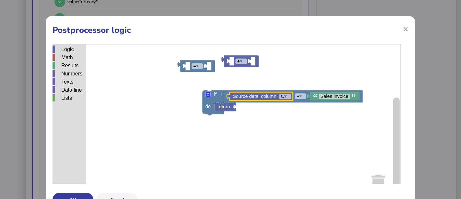
click at [249, 118] on rect "Blockly Workspace" at bounding box center [227, 125] width 348 height 162
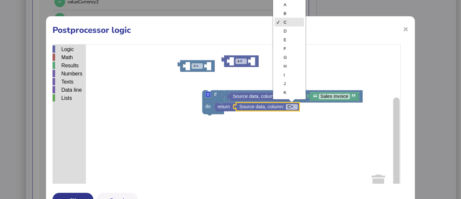
click at [85, 196] on button "OK" at bounding box center [73, 199] width 41 height 14
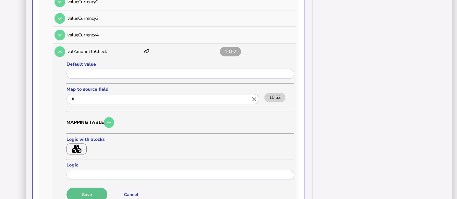
click at [85, 187] on button "Save" at bounding box center [87, 194] width 41 height 14
click at [75, 144] on icon "button" at bounding box center [77, 148] width 10 height 9
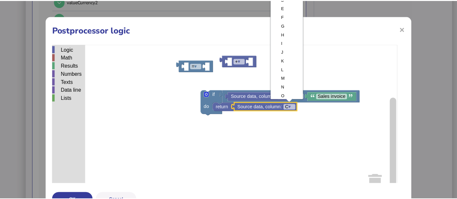
scroll to position [33, 0]
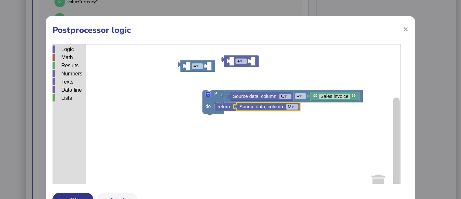
click at [84, 195] on button "OK" at bounding box center [73, 199] width 41 height 14
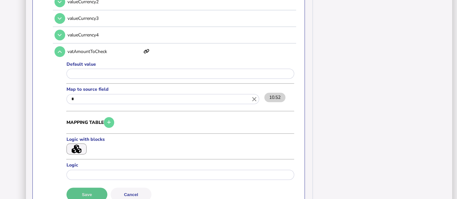
click at [91, 187] on button "Save" at bounding box center [87, 194] width 41 height 14
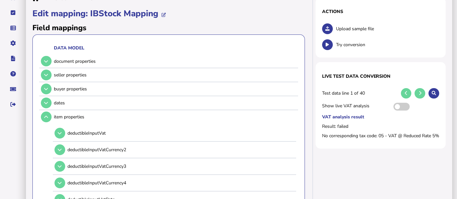
scroll to position [0, 0]
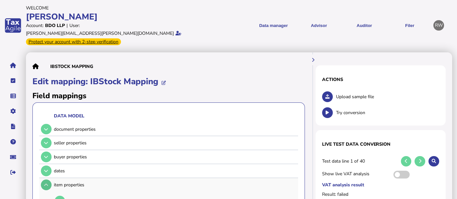
click at [44, 179] on button at bounding box center [46, 184] width 11 height 11
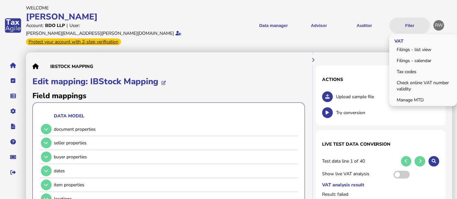
click at [396, 27] on button "Filer" at bounding box center [409, 26] width 41 height 16
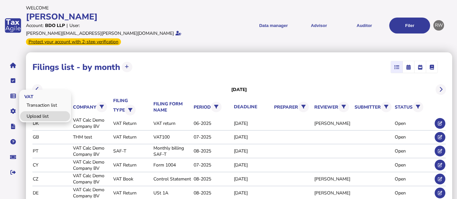
click at [34, 111] on link "Upload list" at bounding box center [45, 116] width 50 height 10
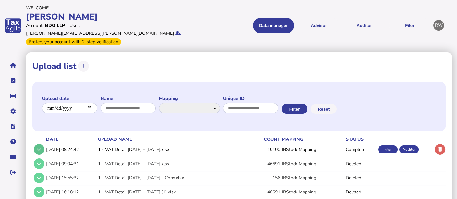
click at [43, 144] on button at bounding box center [39, 149] width 11 height 11
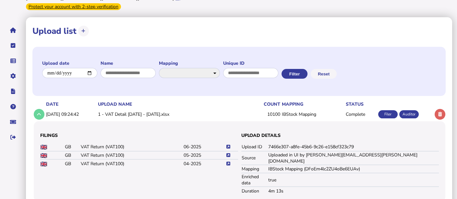
scroll to position [45, 0]
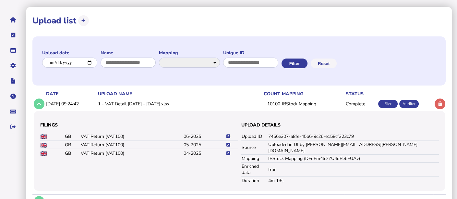
click at [230, 134] on icon at bounding box center [228, 136] width 4 height 4
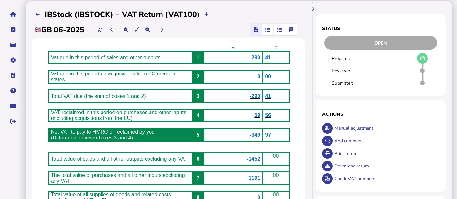
scroll to position [53, 0]
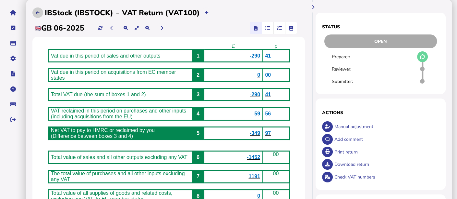
click at [36, 7] on button at bounding box center [37, 12] width 11 height 11
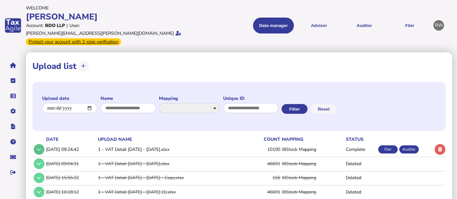
click at [38, 147] on icon at bounding box center [39, 149] width 4 height 4
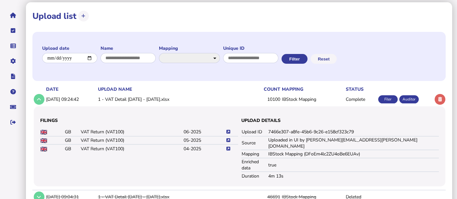
scroll to position [50, 0]
click at [228, 146] on icon at bounding box center [228, 148] width 4 height 4
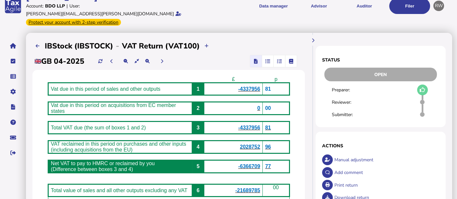
scroll to position [1, 0]
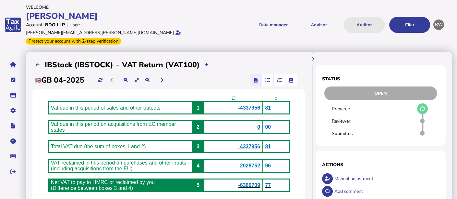
click at [373, 23] on button "Auditor" at bounding box center [364, 25] width 41 height 16
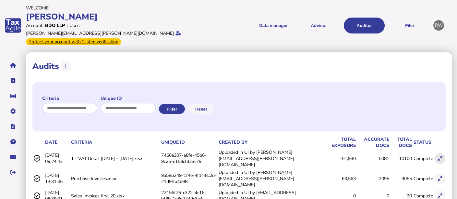
click at [435, 153] on button at bounding box center [440, 158] width 11 height 11
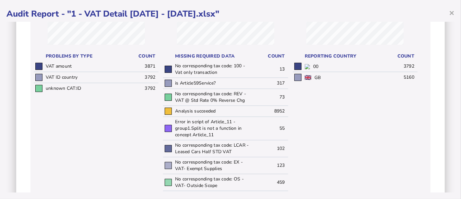
scroll to position [128, 0]
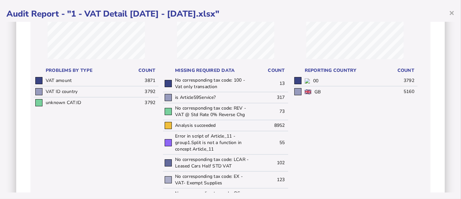
click at [216, 135] on td "Error in script of Article_11 - group1.Split is not a function in concept Artic…" at bounding box center [212, 142] width 77 height 23
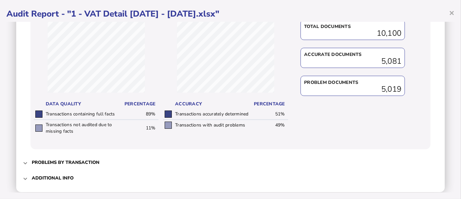
scroll to position [379, 0]
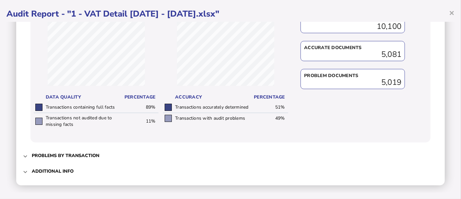
click at [288, 148] on span "Problems by transaction" at bounding box center [231, 155] width 399 height 15
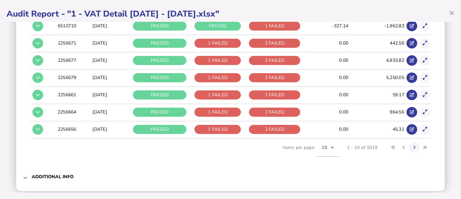
scroll to position [200, 0]
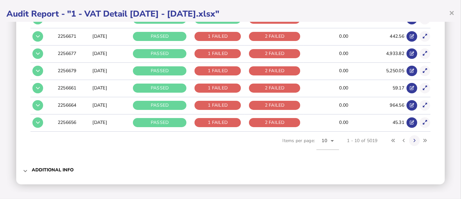
click at [232, 176] on div "Audit criteria: 1 - VAT Detail [DATE] - [DATE].xlsx Created by: Uploaded in UI …" at bounding box center [230, 8] width 429 height 352
click at [232, 172] on span "Additional info" at bounding box center [231, 169] width 399 height 15
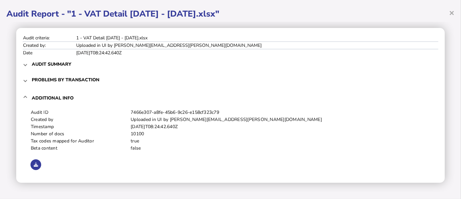
scroll to position [3, 0]
click at [32, 172] on div "Audit ID 7466e307-a8fe-45b6-9c26-e158cf323c79 Created by Uploaded in UI by [PER…" at bounding box center [231, 142] width 416 height 68
click at [34, 168] on button at bounding box center [35, 164] width 11 height 11
click at [47, 73] on span "Problems by transaction" at bounding box center [231, 79] width 399 height 15
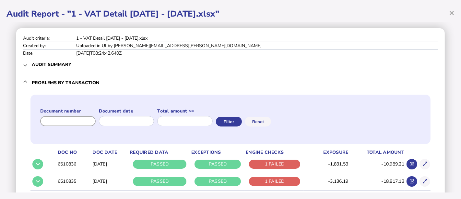
click at [80, 121] on input "input" at bounding box center [67, 121] width 55 height 10
paste input "*******"
type input "*******"
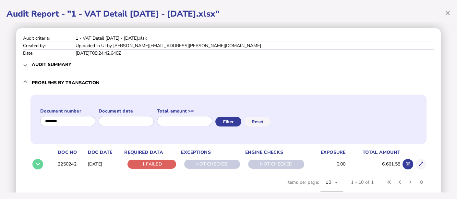
click at [422, 164] on td at bounding box center [420, 164] width 13 height 16
click at [419, 164] on icon at bounding box center [421, 164] width 4 height 4
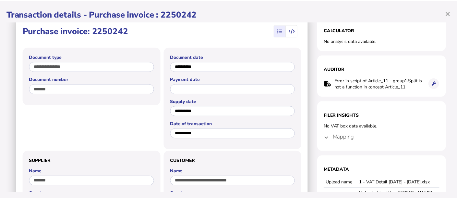
scroll to position [17, 0]
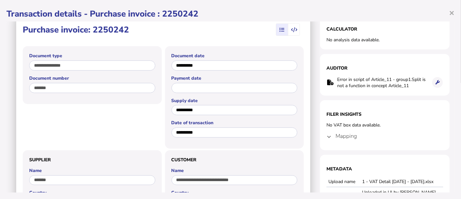
click at [449, 13] on h1 "Transaction details - Purchase invoice : 2250242" at bounding box center [230, 13] width 448 height 11
click at [452, 13] on span "×" at bounding box center [452, 12] width 6 height 12
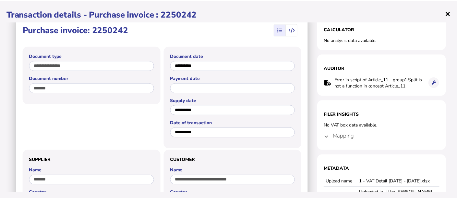
scroll to position [0, 0]
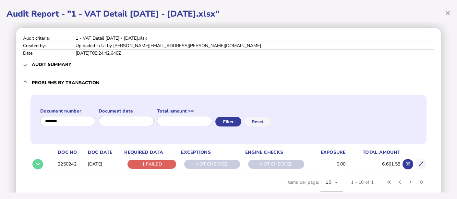
click at [96, 66] on span "Audit summary" at bounding box center [229, 64] width 395 height 15
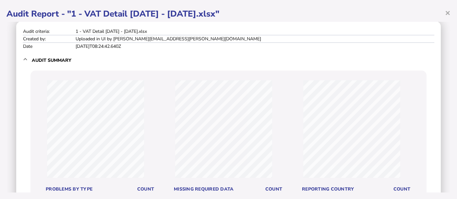
scroll to position [3, 0]
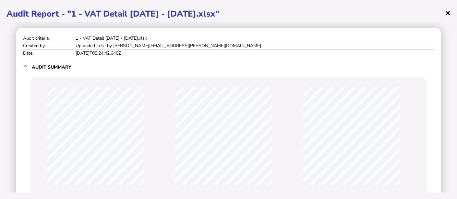
click at [447, 13] on span "×" at bounding box center [448, 12] width 6 height 12
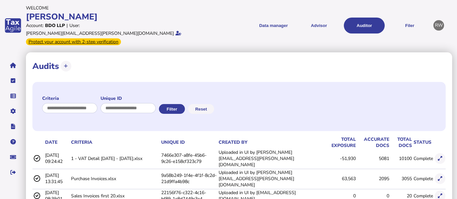
scroll to position [0, 0]
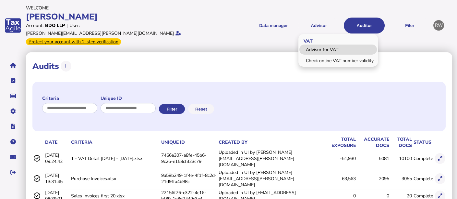
click at [332, 44] on link "Advisor for VAT" at bounding box center [338, 49] width 78 height 10
select select "*****"
select select "****"
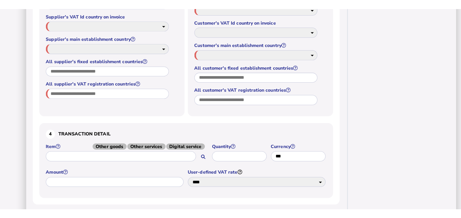
scroll to position [238, 0]
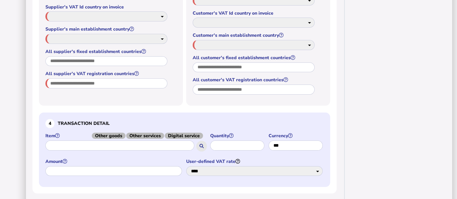
click at [204, 140] on button at bounding box center [201, 145] width 11 height 11
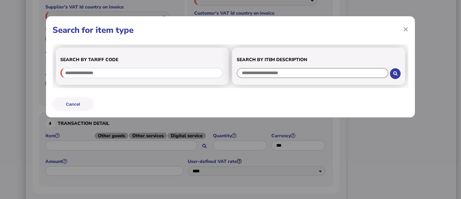
click at [273, 70] on input "text" at bounding box center [313, 73] width 152 height 10
click at [396, 76] on button at bounding box center [395, 73] width 11 height 11
click at [358, 75] on input "text" at bounding box center [313, 73] width 152 height 10
type input "**********"
click at [395, 74] on button at bounding box center [395, 73] width 11 height 11
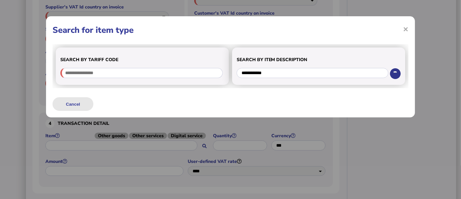
click at [76, 101] on button "Cancel" at bounding box center [73, 104] width 41 height 14
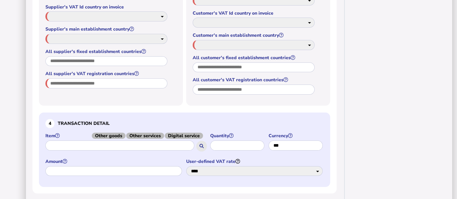
click at [204, 140] on button at bounding box center [201, 145] width 11 height 11
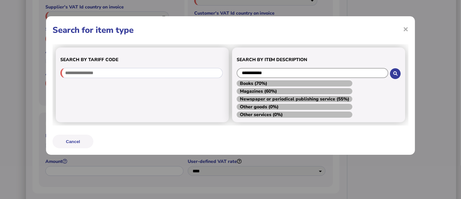
click at [286, 71] on input "**********" at bounding box center [313, 73] width 152 height 10
click at [397, 71] on icon at bounding box center [396, 73] width 4 height 4
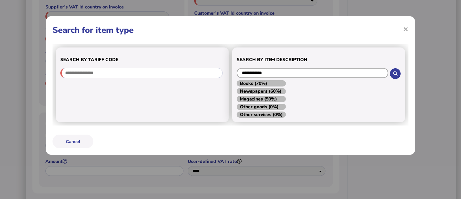
click at [371, 74] on input "**********" at bounding box center [313, 73] width 152 height 10
click at [392, 76] on button at bounding box center [395, 73] width 11 height 11
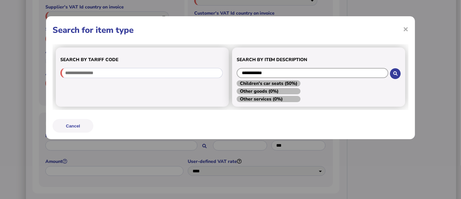
click at [363, 73] on input "**********" at bounding box center [313, 73] width 152 height 10
click at [396, 75] on icon at bounding box center [396, 73] width 4 height 4
click at [244, 73] on input "**********" at bounding box center [313, 73] width 152 height 10
click at [394, 76] on span at bounding box center [396, 73] width 4 height 5
click at [286, 68] on input "**********" at bounding box center [313, 73] width 152 height 10
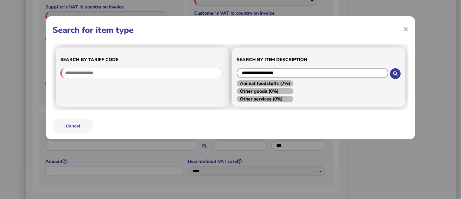
click at [286, 68] on input "**********" at bounding box center [313, 73] width 152 height 10
click at [395, 76] on button at bounding box center [395, 73] width 11 height 11
click at [379, 72] on input "**********" at bounding box center [313, 73] width 152 height 10
click at [394, 74] on icon at bounding box center [396, 73] width 4 height 4
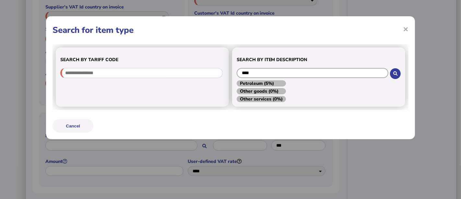
click at [369, 75] on input "****" at bounding box center [313, 73] width 152 height 10
type input "*"
click at [400, 67] on div "*****" at bounding box center [319, 73] width 164 height 13
click at [399, 70] on button at bounding box center [395, 73] width 11 height 11
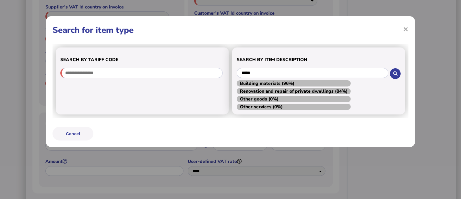
click at [346, 67] on div "*****" at bounding box center [319, 73] width 164 height 13
click at [345, 69] on input "*****" at bounding box center [313, 73] width 152 height 10
type input "********"
click at [395, 75] on icon at bounding box center [396, 73] width 4 height 4
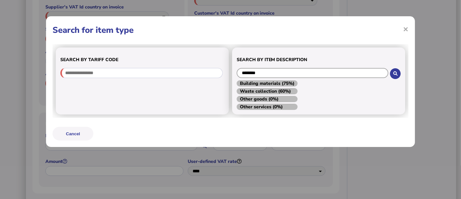
click at [375, 75] on input "********" at bounding box center [313, 73] width 152 height 10
type input "*********"
click at [392, 75] on button at bounding box center [395, 73] width 11 height 11
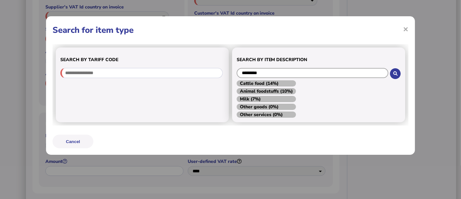
click at [374, 75] on input "*********" at bounding box center [313, 73] width 152 height 10
click at [292, 96] on span "Milk (7%)" at bounding box center [266, 99] width 59 height 6
type input "****"
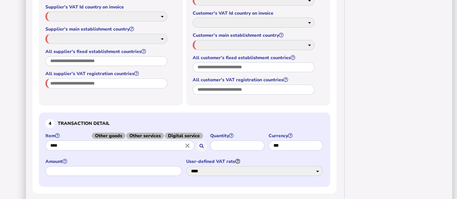
click at [187, 141] on icon "close" at bounding box center [187, 144] width 7 height 7
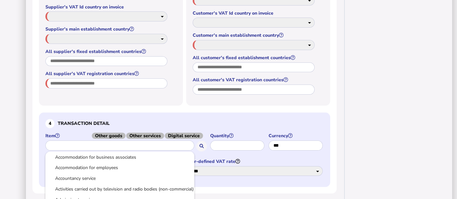
click at [201, 137] on div at bounding box center [228, 99] width 457 height 199
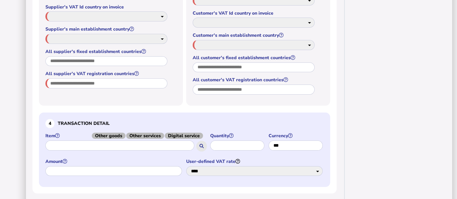
click at [201, 144] on icon at bounding box center [202, 146] width 4 height 4
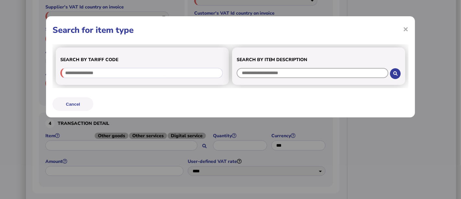
click at [261, 68] on input "text" at bounding box center [313, 73] width 152 height 10
click at [394, 74] on icon at bounding box center [396, 73] width 4 height 4
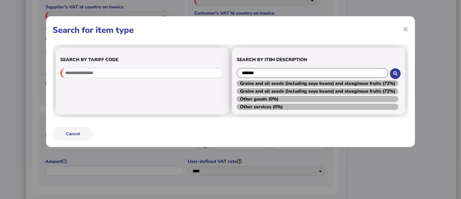
click at [379, 73] on input "*******" at bounding box center [313, 73] width 152 height 10
click at [394, 74] on icon at bounding box center [396, 73] width 4 height 4
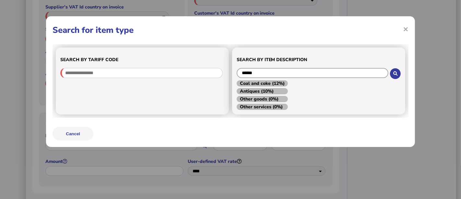
click at [384, 71] on input "******" at bounding box center [313, 73] width 152 height 10
click at [400, 74] on button at bounding box center [395, 73] width 11 height 11
click at [374, 73] on input "*****" at bounding box center [313, 73] width 152 height 10
click at [394, 74] on icon at bounding box center [396, 73] width 4 height 4
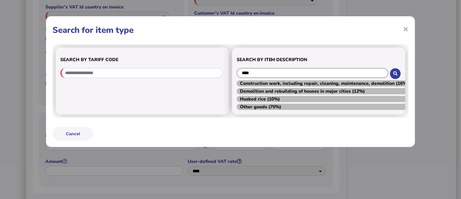
click at [278, 74] on input "****" at bounding box center [313, 73] width 152 height 10
type input "*****"
click at [396, 75] on icon at bounding box center [396, 73] width 4 height 4
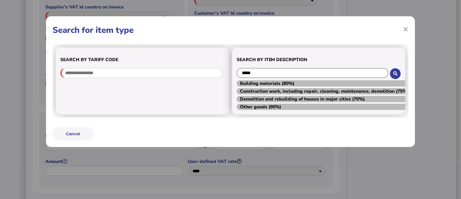
click at [356, 73] on input "*****" at bounding box center [313, 73] width 152 height 10
type input "**********"
click at [393, 75] on button at bounding box center [395, 73] width 11 height 11
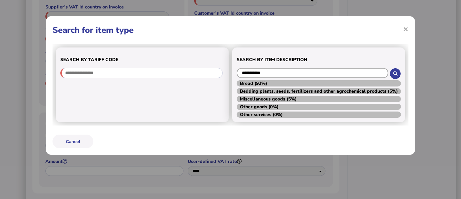
click at [375, 72] on input "**********" at bounding box center [313, 73] width 152 height 10
type input "*"
click at [391, 72] on button at bounding box center [395, 73] width 11 height 11
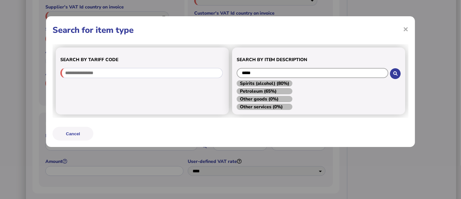
click at [377, 72] on input "*****" at bounding box center [313, 73] width 152 height 10
click at [398, 71] on button at bounding box center [395, 73] width 11 height 11
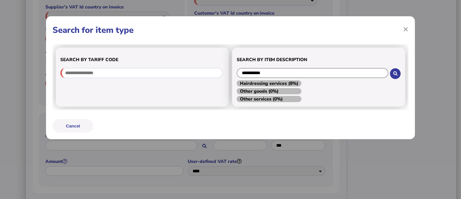
click at [337, 73] on input "**********" at bounding box center [313, 73] width 152 height 10
click at [394, 73] on icon at bounding box center [396, 73] width 4 height 4
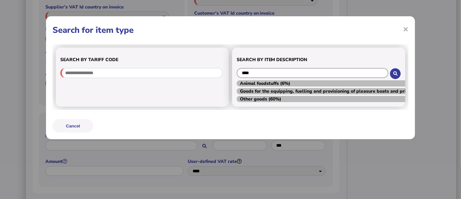
click at [370, 71] on input "****" at bounding box center [313, 73] width 152 height 10
type input "**********"
click at [397, 75] on icon at bounding box center [396, 73] width 4 height 4
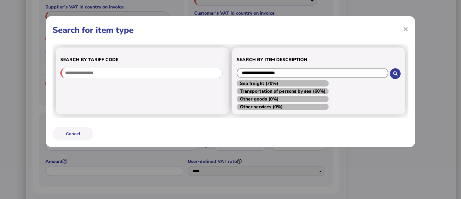
click at [321, 73] on input "**********" at bounding box center [313, 73] width 152 height 10
click at [358, 75] on input "text" at bounding box center [313, 73] width 152 height 10
click at [278, 68] on input "text" at bounding box center [313, 73] width 152 height 10
click at [399, 74] on button at bounding box center [395, 73] width 11 height 11
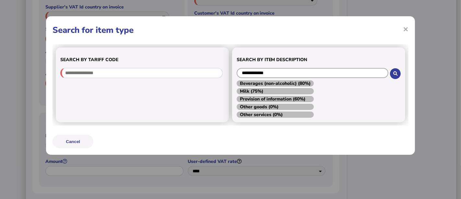
click at [386, 75] on input "**********" at bounding box center [313, 73] width 152 height 10
click at [401, 72] on div "**********" at bounding box center [318, 84] width 173 height 75
click at [396, 72] on icon at bounding box center [396, 73] width 4 height 4
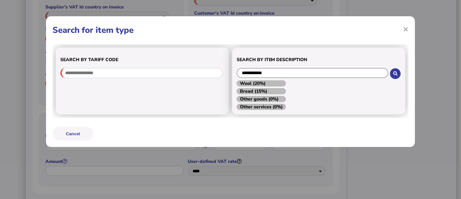
click at [255, 73] on input "**********" at bounding box center [313, 73] width 152 height 10
type input "**********"
click at [322, 97] on div "**********" at bounding box center [318, 80] width 173 height 67
click at [316, 74] on input "**********" at bounding box center [313, 73] width 152 height 10
type input "**********"
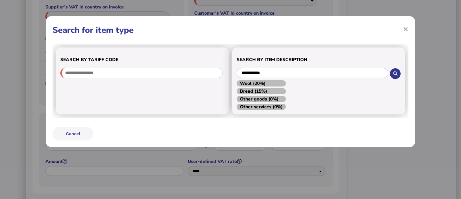
click at [395, 75] on icon at bounding box center [396, 73] width 4 height 4
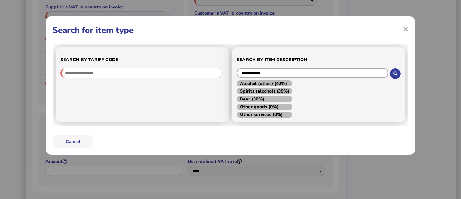
click at [269, 75] on input "**********" at bounding box center [313, 73] width 152 height 10
